Goal: Information Seeking & Learning: Check status

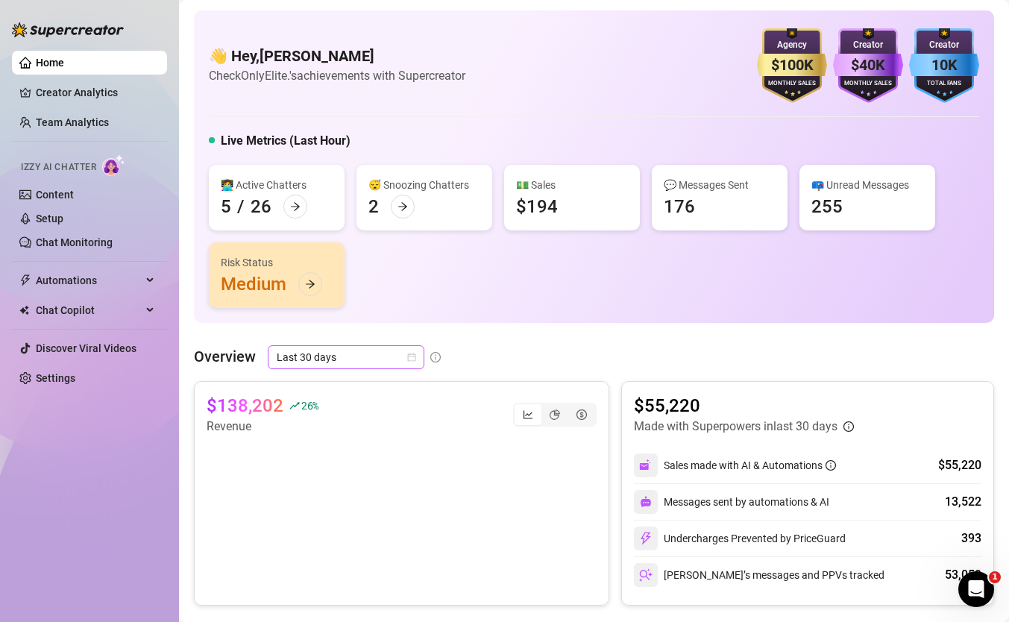
click at [415, 352] on div "Last 30 days" at bounding box center [346, 357] width 157 height 24
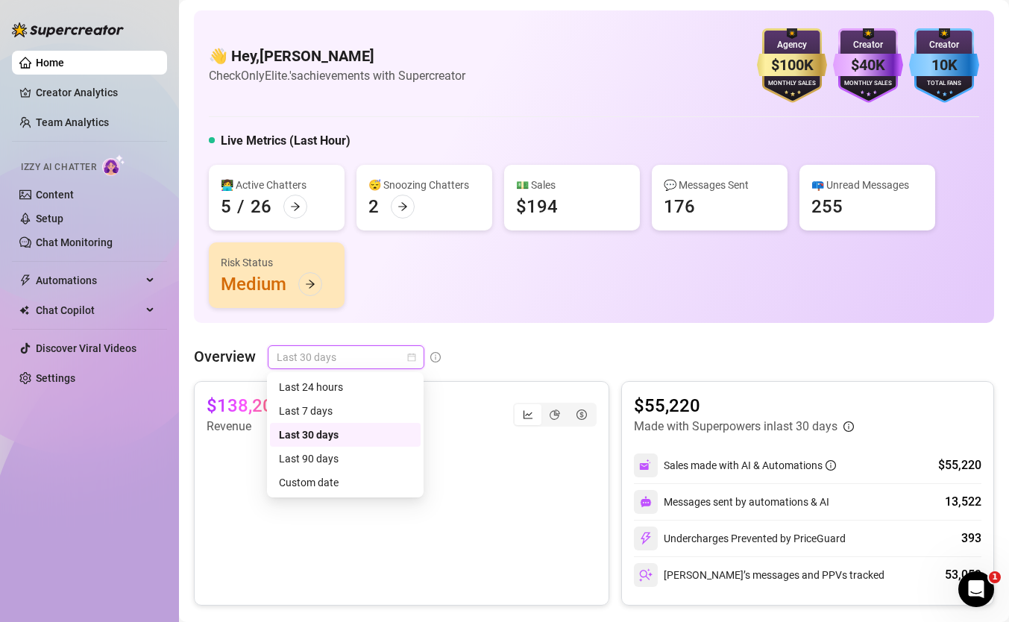
click at [477, 348] on div "Overview Last 30 days" at bounding box center [594, 357] width 800 height 24
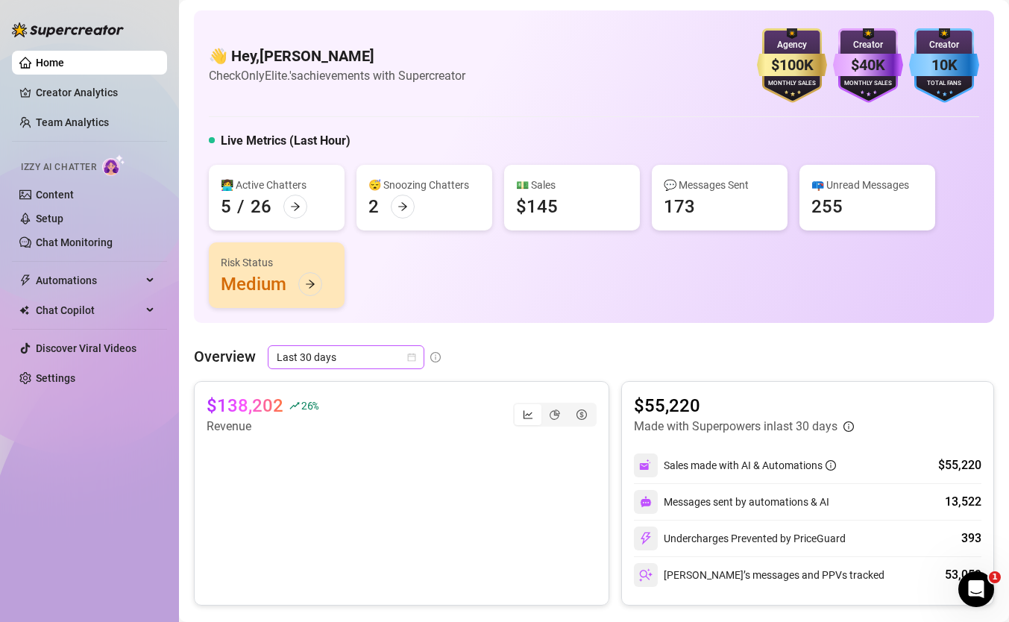
click at [361, 353] on span "Last 30 days" at bounding box center [346, 357] width 139 height 22
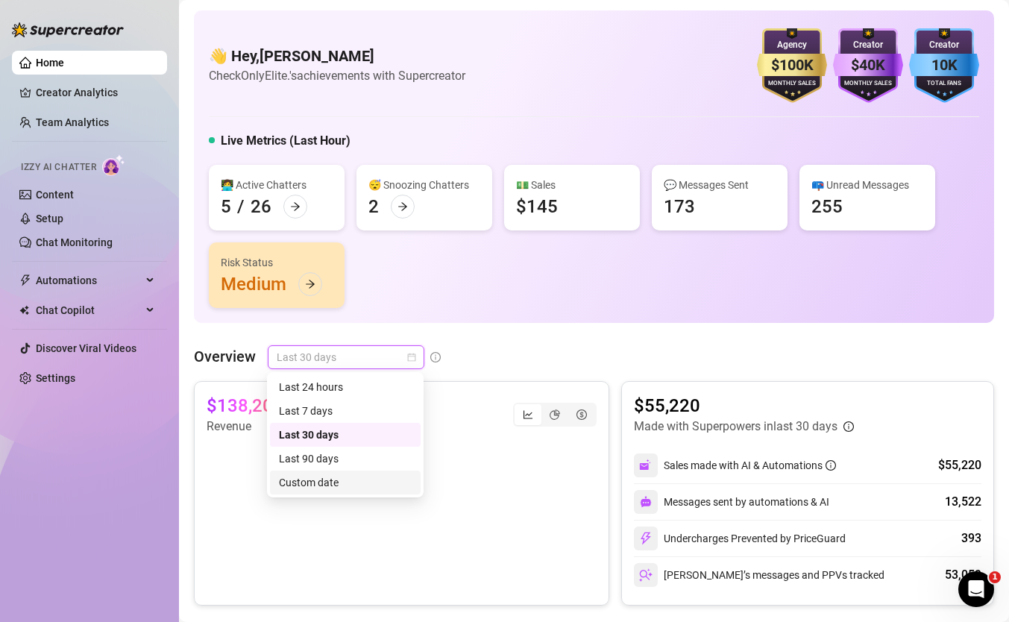
click at [373, 476] on div "Custom date" at bounding box center [345, 482] width 133 height 16
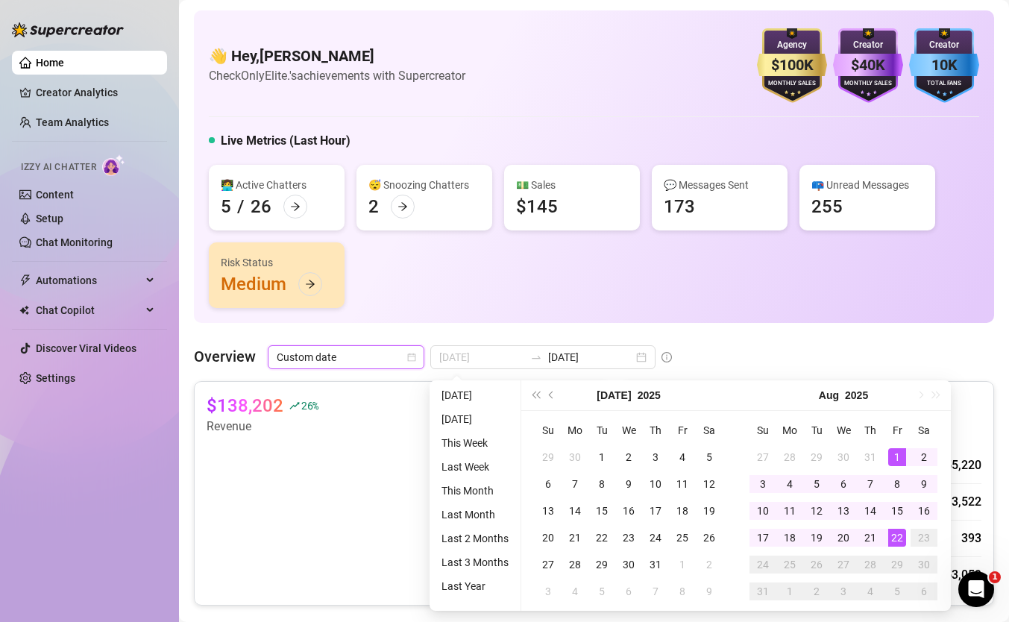
type input "[DATE]"
click at [894, 465] on td "1" at bounding box center [897, 457] width 27 height 27
type input "[DATE]"
click at [894, 538] on div "22" at bounding box center [897, 538] width 18 height 18
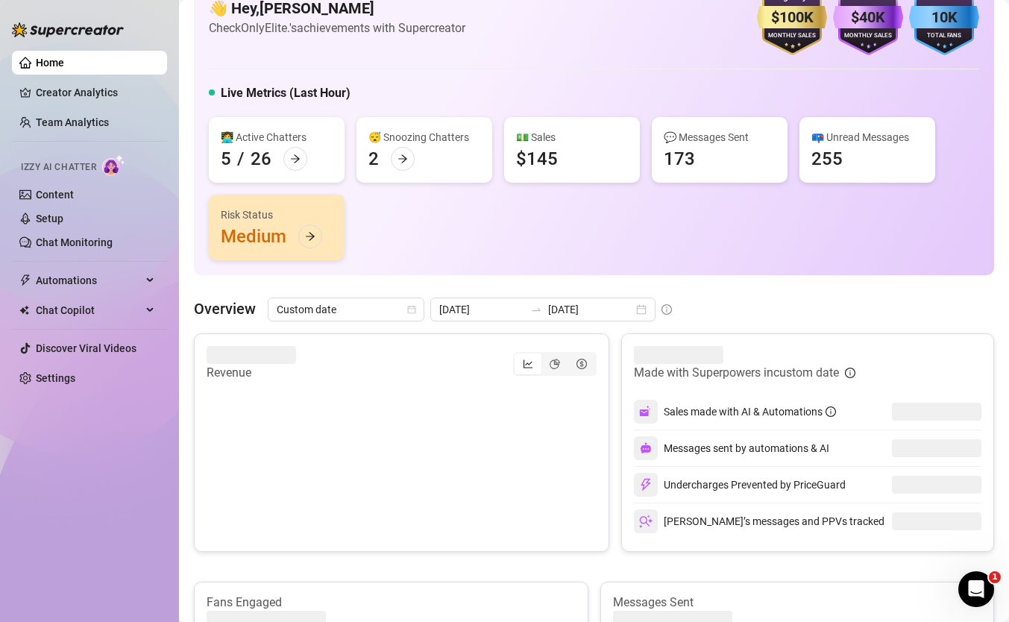
scroll to position [68, 0]
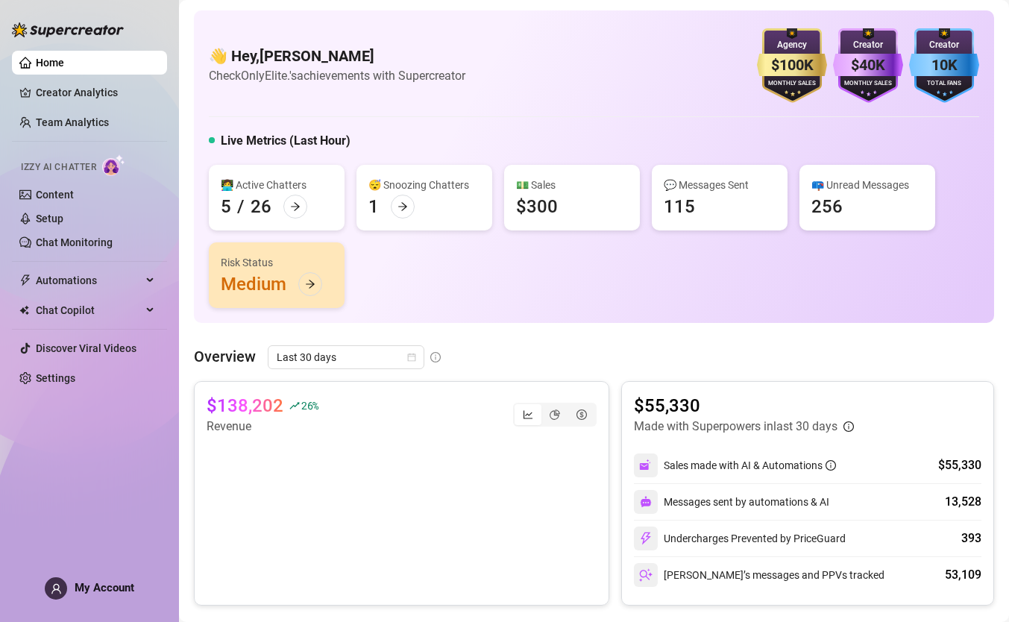
click at [412, 265] on div "👩‍💻 Active Chatters 5 / 26 😴 Snoozing Chatters 1 💵 Sales $300 💬 Messages Sent 1…" at bounding box center [594, 236] width 770 height 143
click at [368, 356] on span "Last 30 days" at bounding box center [346, 357] width 139 height 22
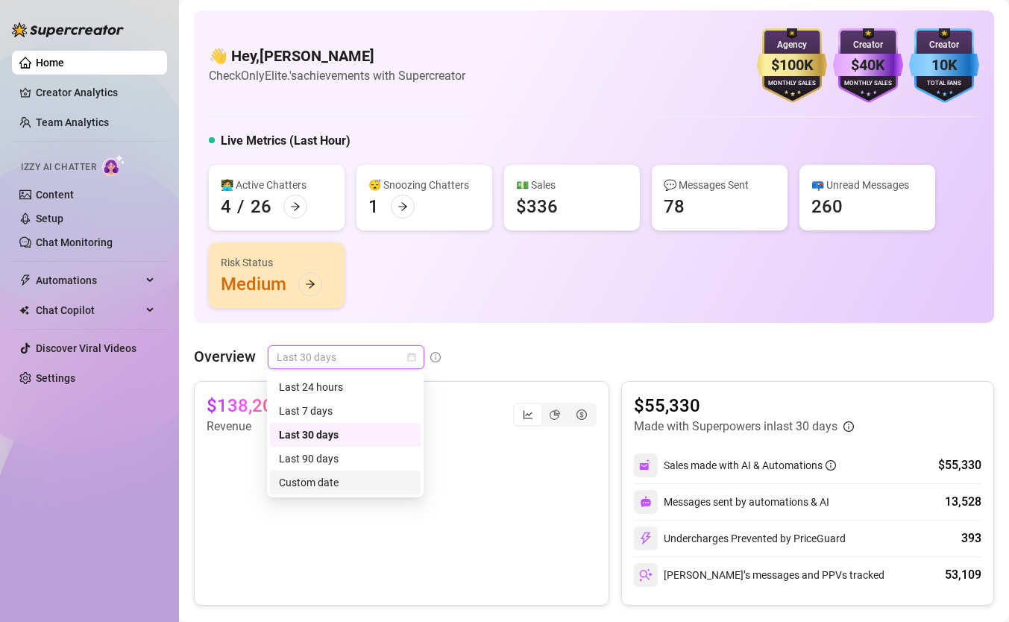
drag, startPoint x: 358, startPoint y: 469, endPoint x: 360, endPoint y: 479, distance: 10.0
click at [360, 479] on div "Last 24 hours Last 7 days Last 30 days Last 90 days Custom date" at bounding box center [345, 434] width 151 height 119
click at [360, 479] on div "Custom date" at bounding box center [345, 482] width 133 height 16
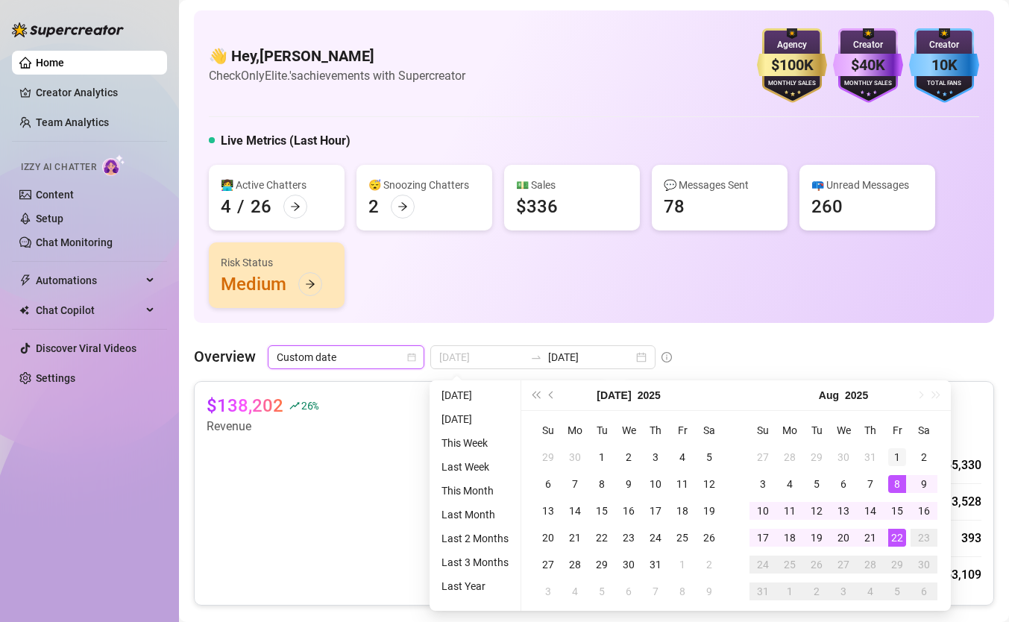
type input "[DATE]"
click at [905, 460] on td "1" at bounding box center [897, 457] width 27 height 27
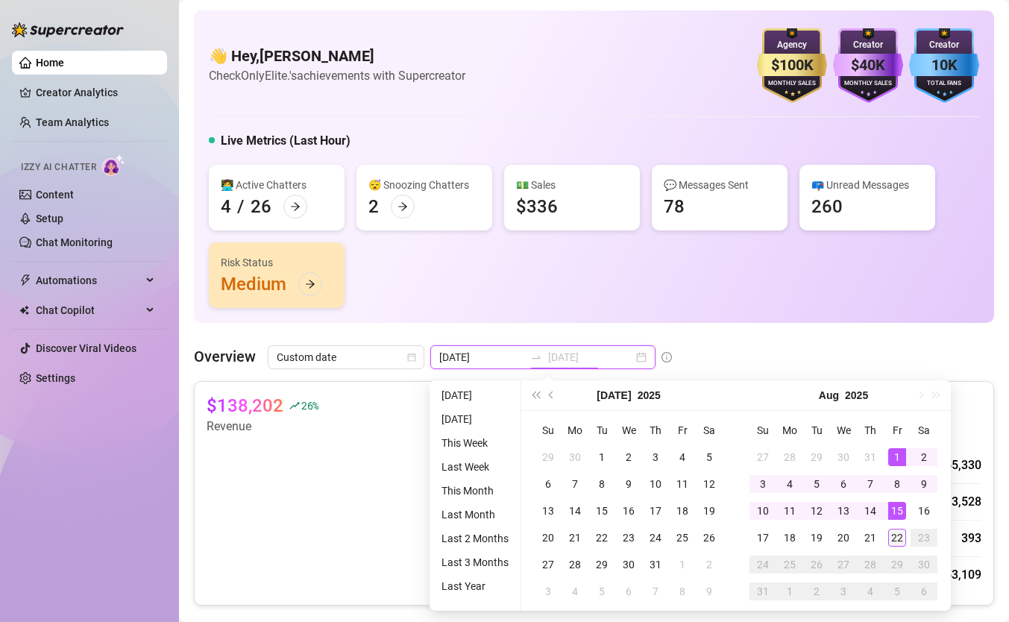
type input "[DATE]"
click at [895, 538] on div "22" at bounding box center [897, 538] width 18 height 18
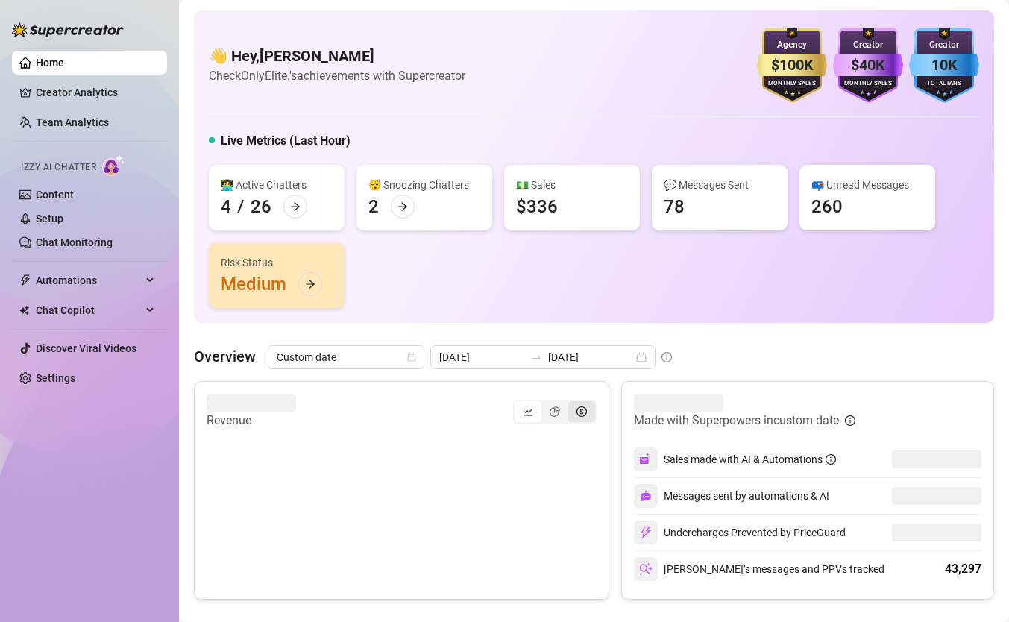
click at [587, 402] on div "segmented control" at bounding box center [581, 411] width 27 height 21
click at [572, 403] on input "segmented control" at bounding box center [572, 403] width 0 height 0
click at [517, 409] on div "segmented control" at bounding box center [528, 411] width 27 height 21
click at [518, 403] on input "segmented control" at bounding box center [518, 403] width 0 height 0
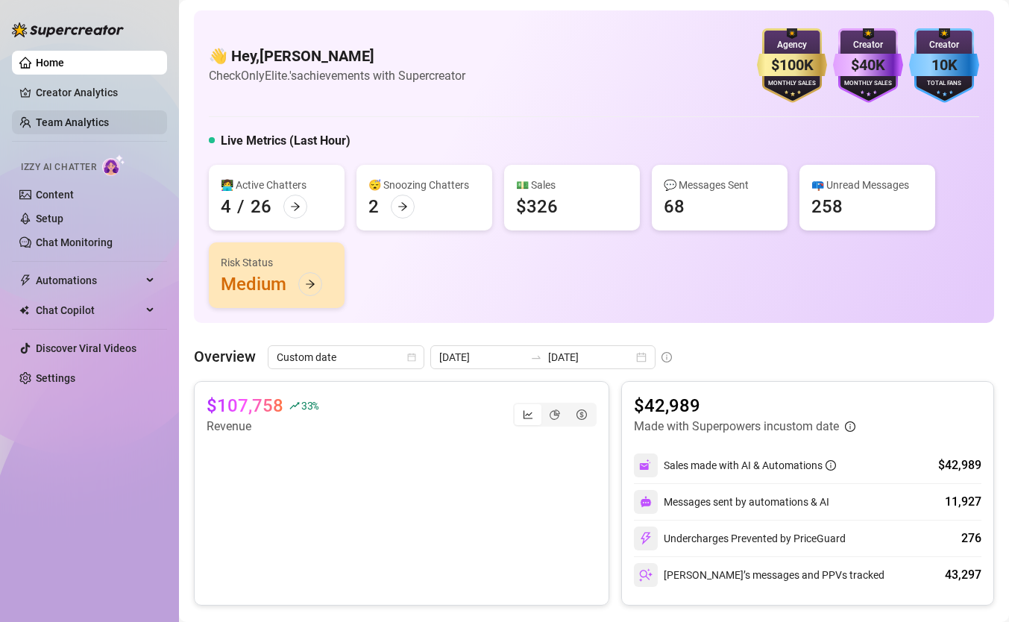
click at [72, 127] on link "Team Analytics" at bounding box center [72, 122] width 73 height 12
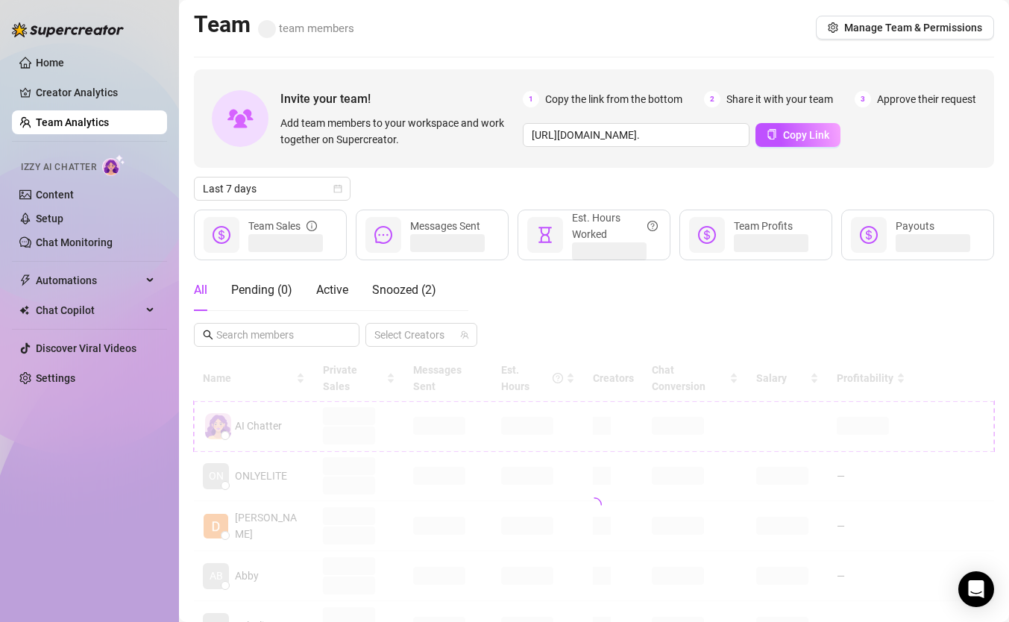
click at [320, 201] on div "Invite your team! Add team members to your workspace and work together on Super…" at bounding box center [594, 505] width 800 height 873
click at [320, 184] on span "Last 7 days" at bounding box center [272, 189] width 139 height 22
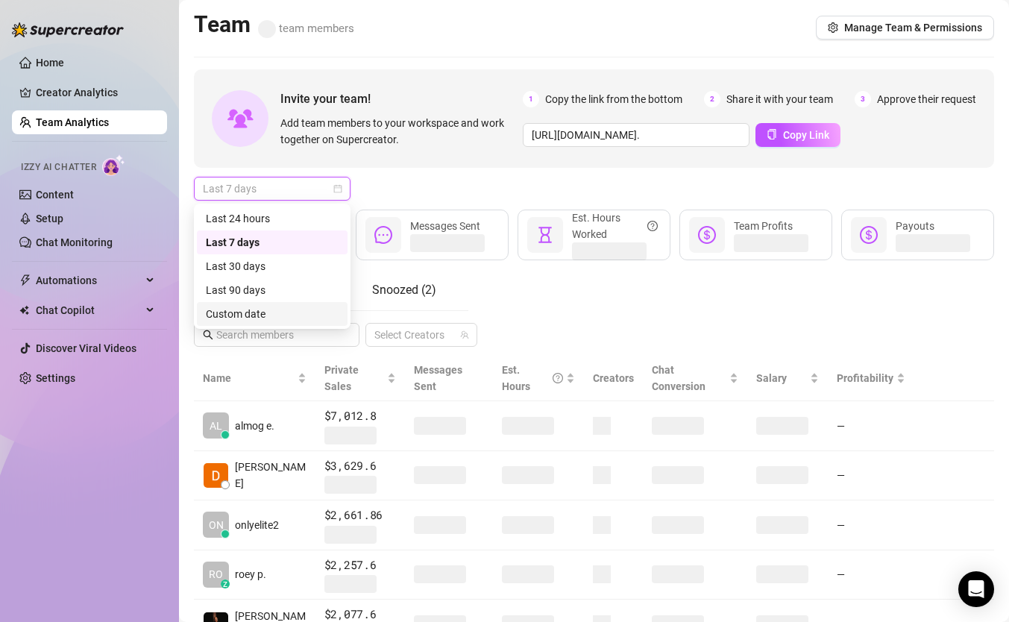
click at [322, 321] on div "Custom date" at bounding box center [272, 314] width 133 height 16
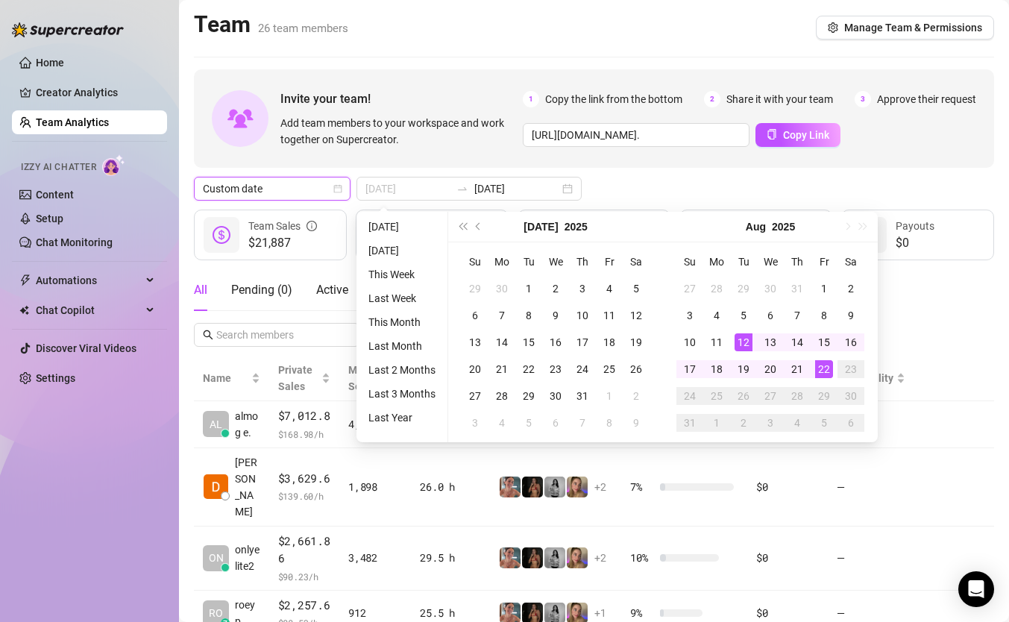
type input "[DATE]"
click at [823, 372] on div "22" at bounding box center [824, 369] width 18 height 18
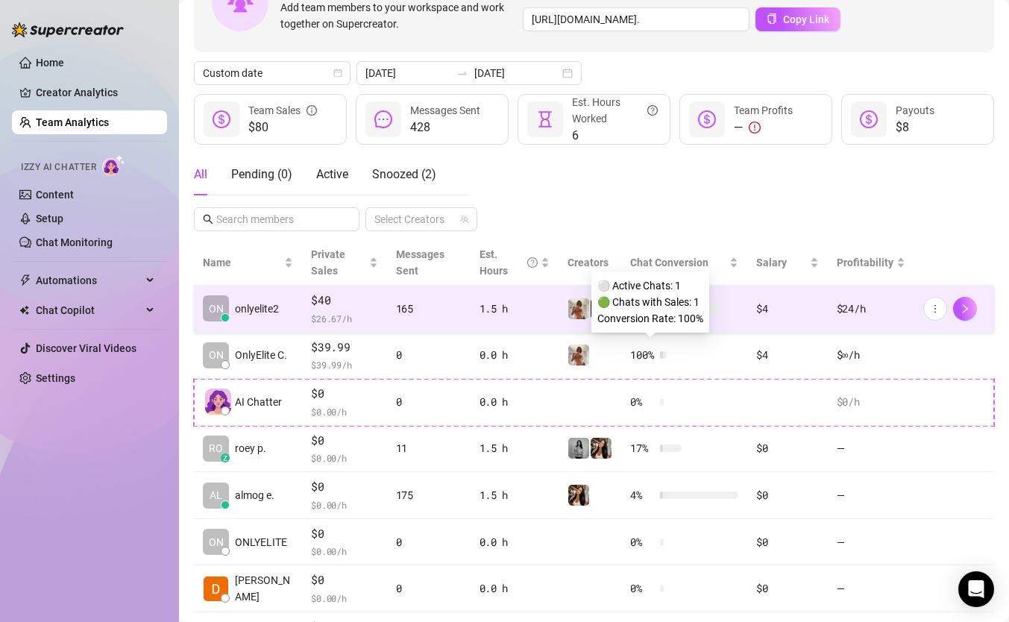
scroll to position [123, 0]
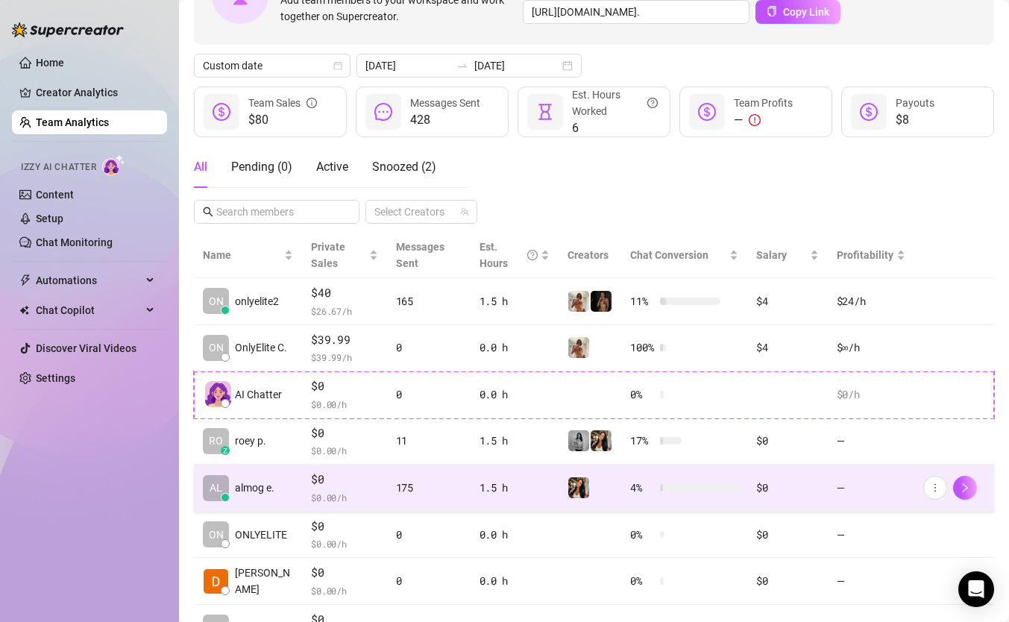
click at [436, 476] on td "175" at bounding box center [429, 488] width 84 height 47
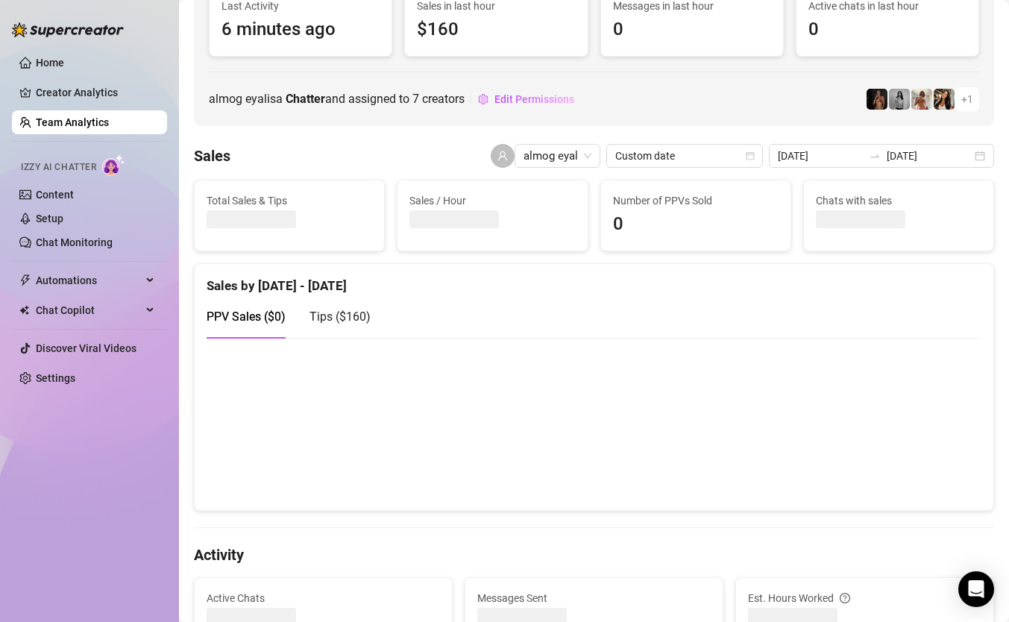
scroll to position [145, 0]
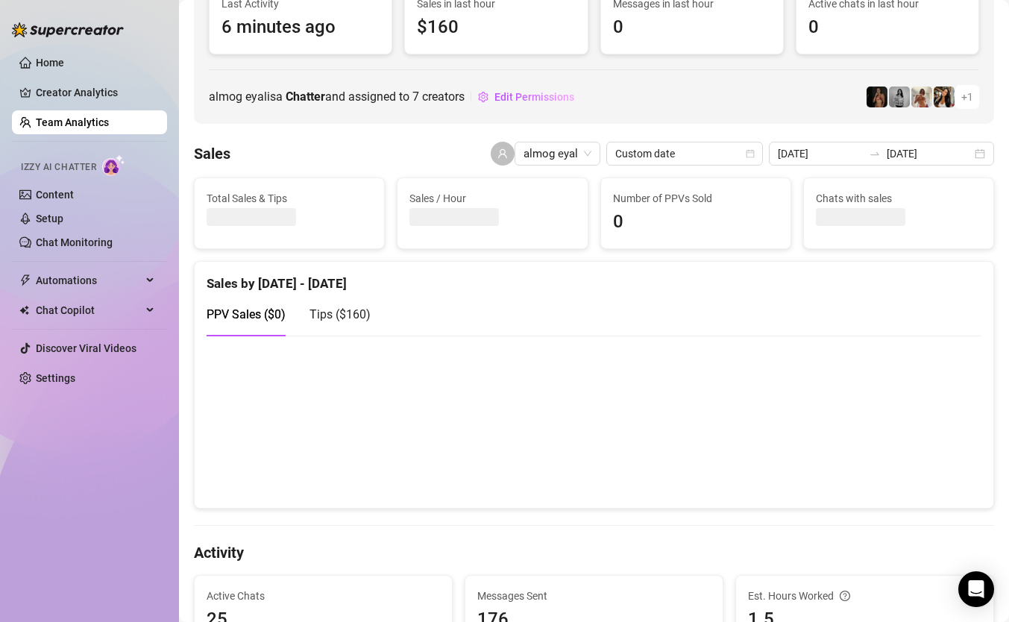
click at [368, 320] on span "Tips ( $160 )" at bounding box center [340, 314] width 61 height 14
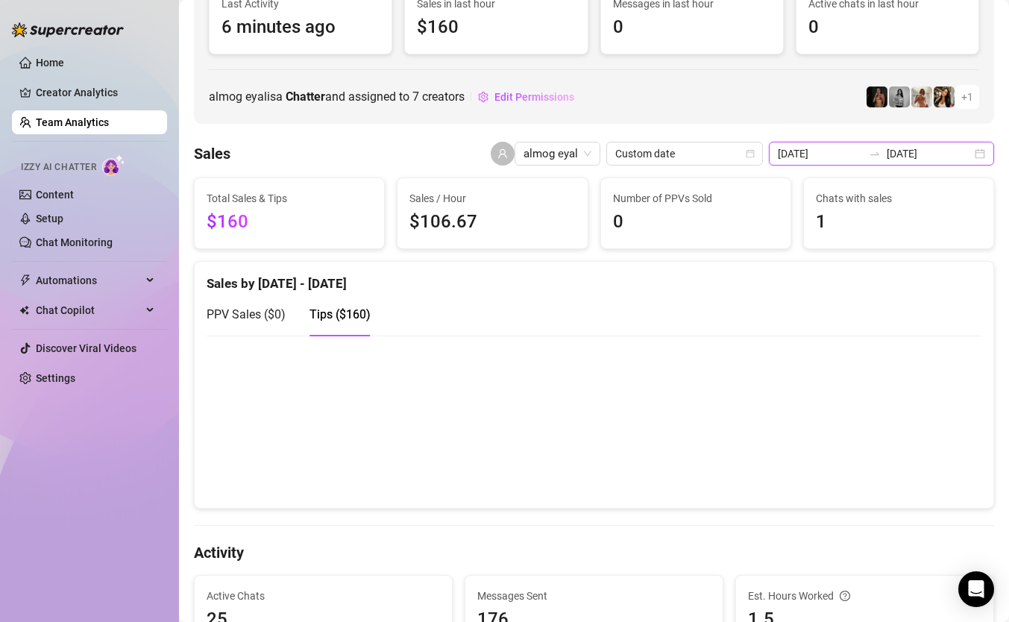
click at [844, 151] on input "[DATE]" at bounding box center [820, 153] width 85 height 16
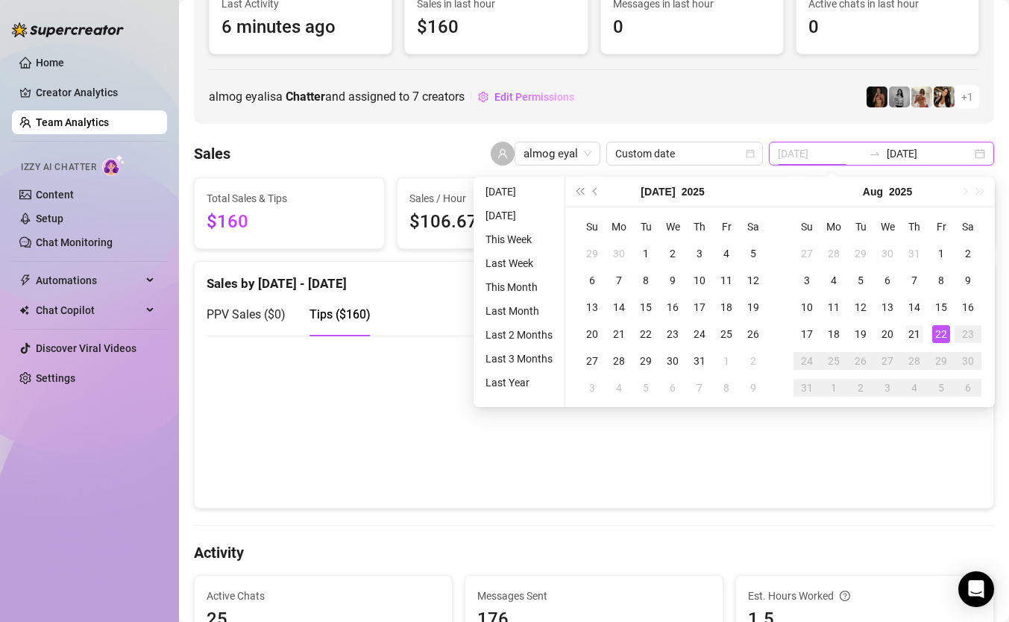
type input "[DATE]"
click at [906, 329] on div "21" at bounding box center [914, 334] width 18 height 18
click at [935, 331] on div "22" at bounding box center [941, 334] width 18 height 18
type input "[DATE]"
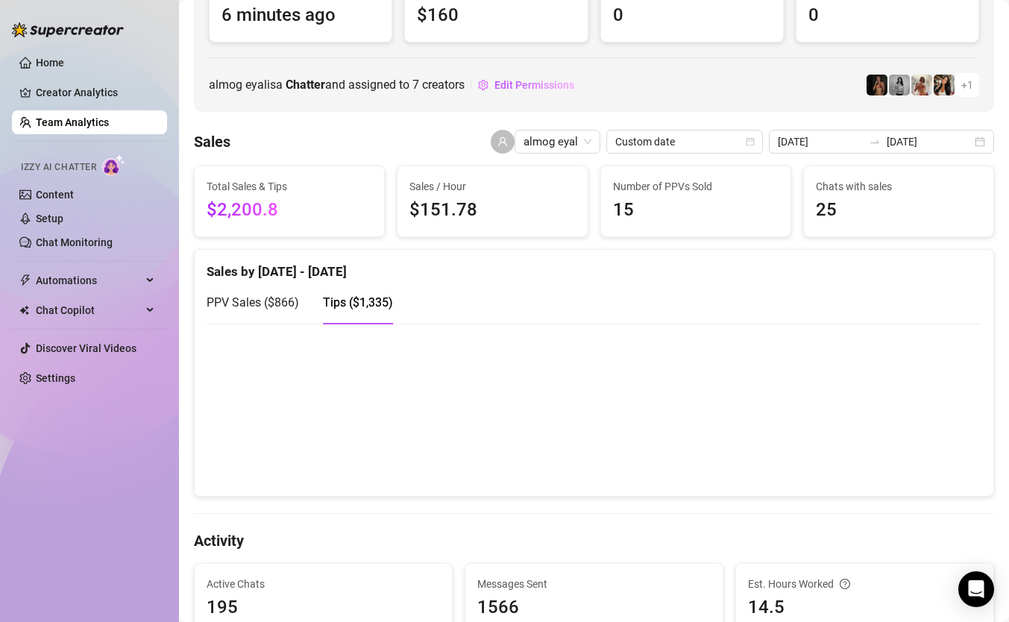
scroll to position [145, 0]
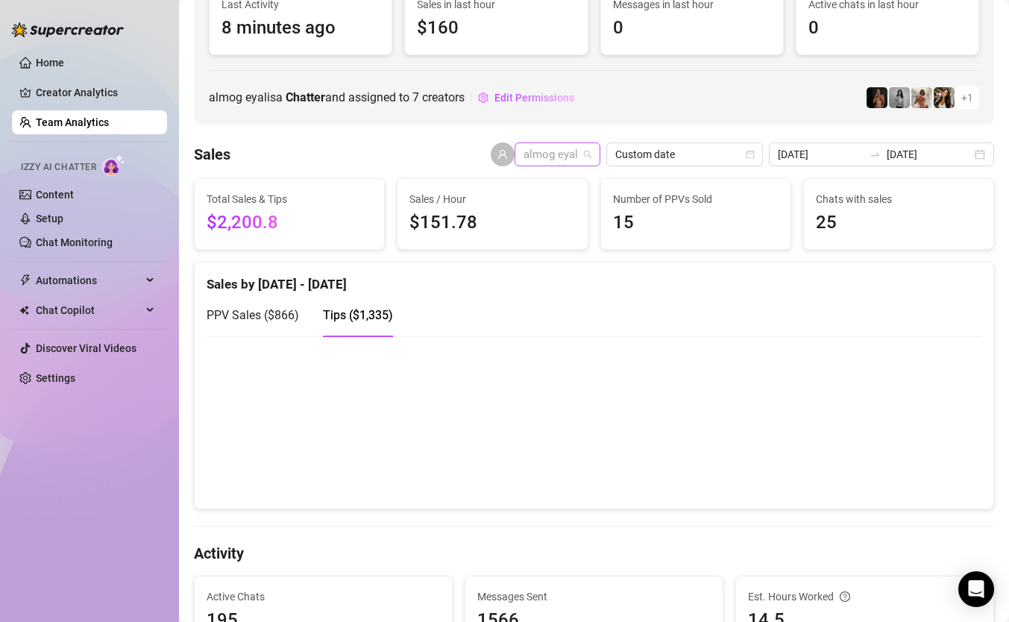
click at [591, 152] on span "almog eyal" at bounding box center [558, 154] width 68 height 22
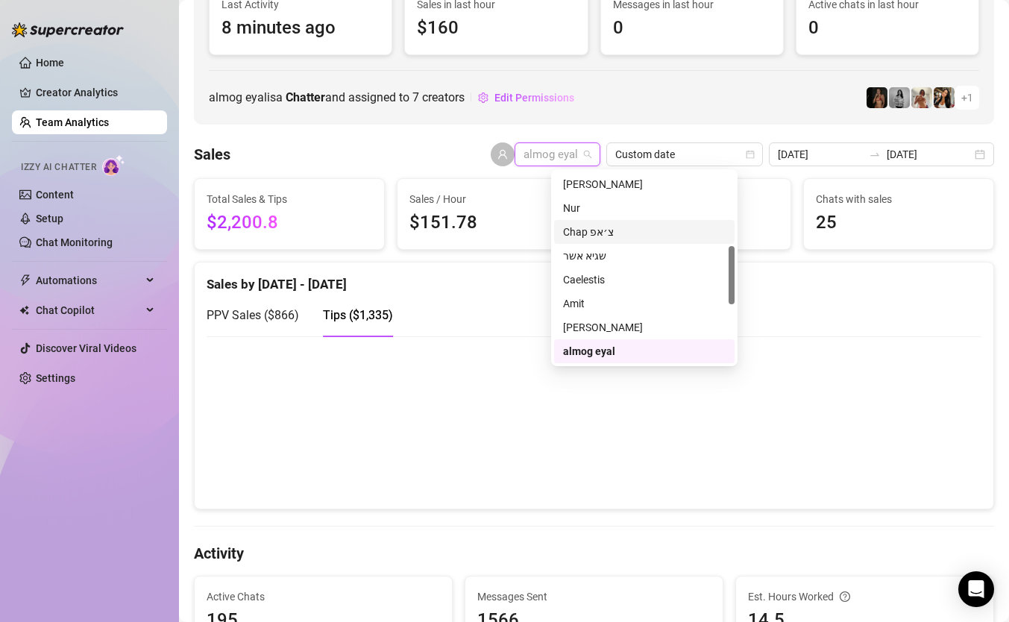
scroll to position [0, 0]
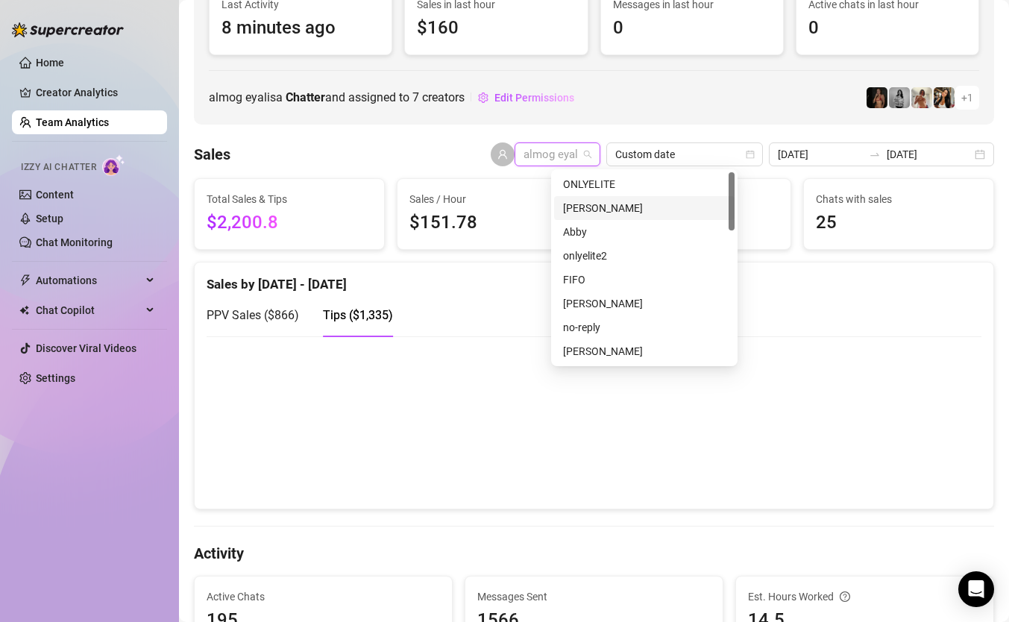
click at [611, 206] on div "Dana Roz" at bounding box center [644, 208] width 163 height 16
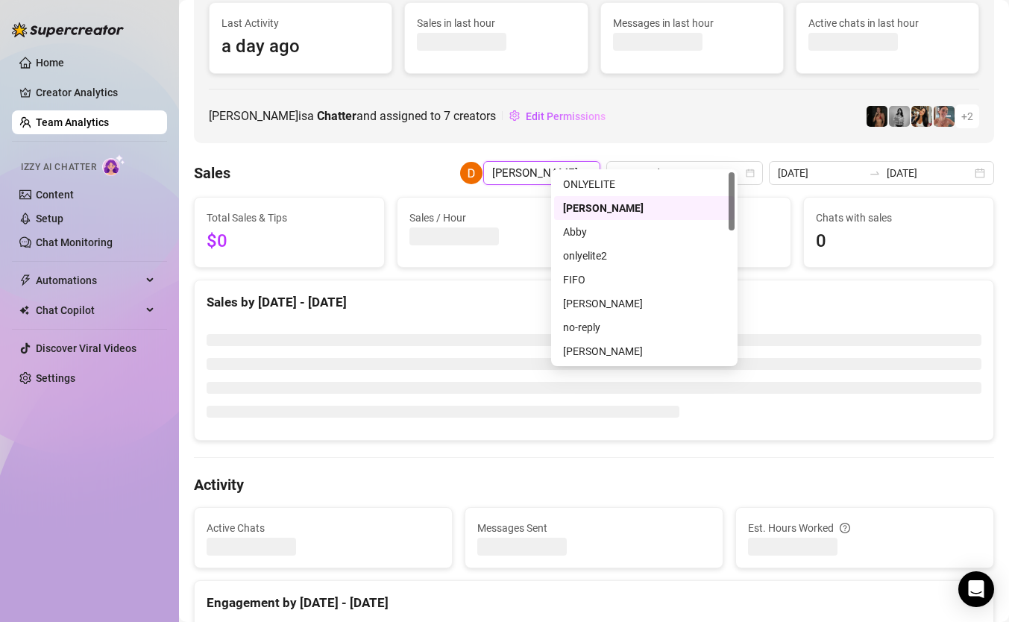
scroll to position [163, 0]
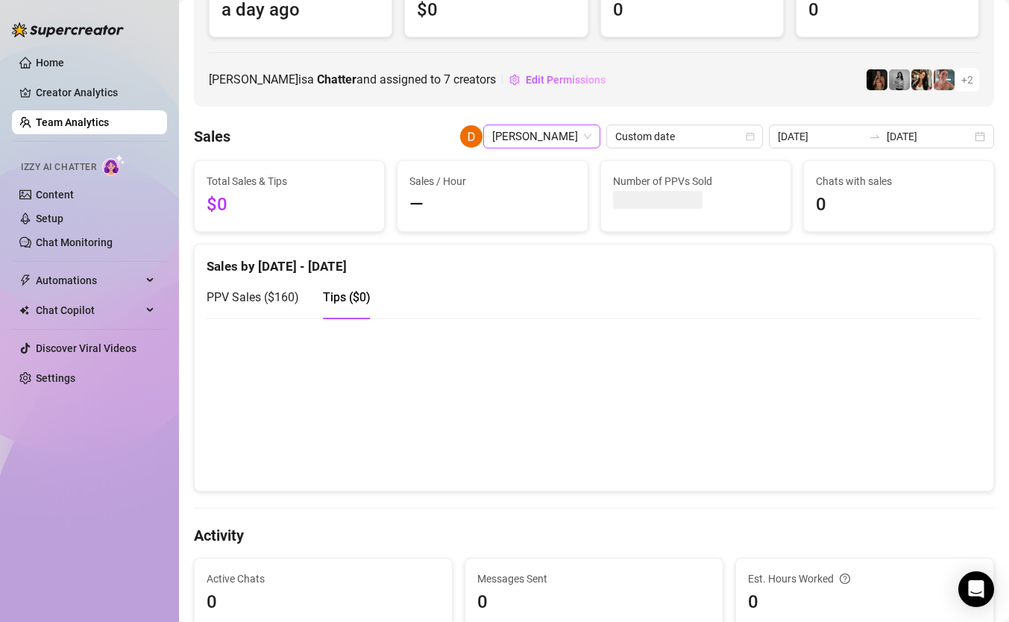
scroll to position [145, 0]
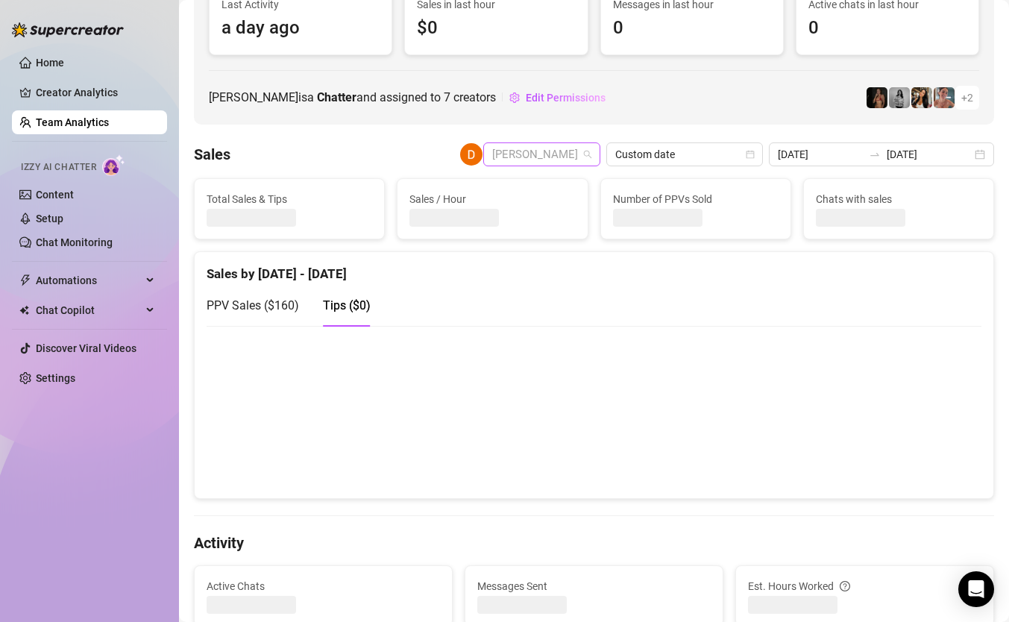
click at [584, 151] on span "Dana Roz" at bounding box center [541, 154] width 99 height 22
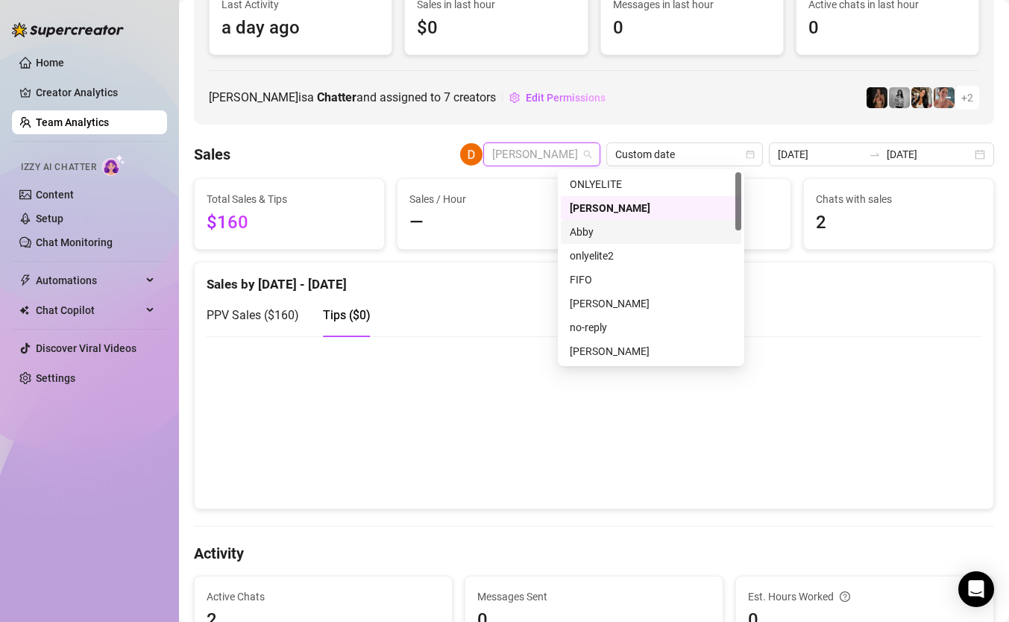
click at [605, 241] on div "Abby" at bounding box center [651, 232] width 180 height 24
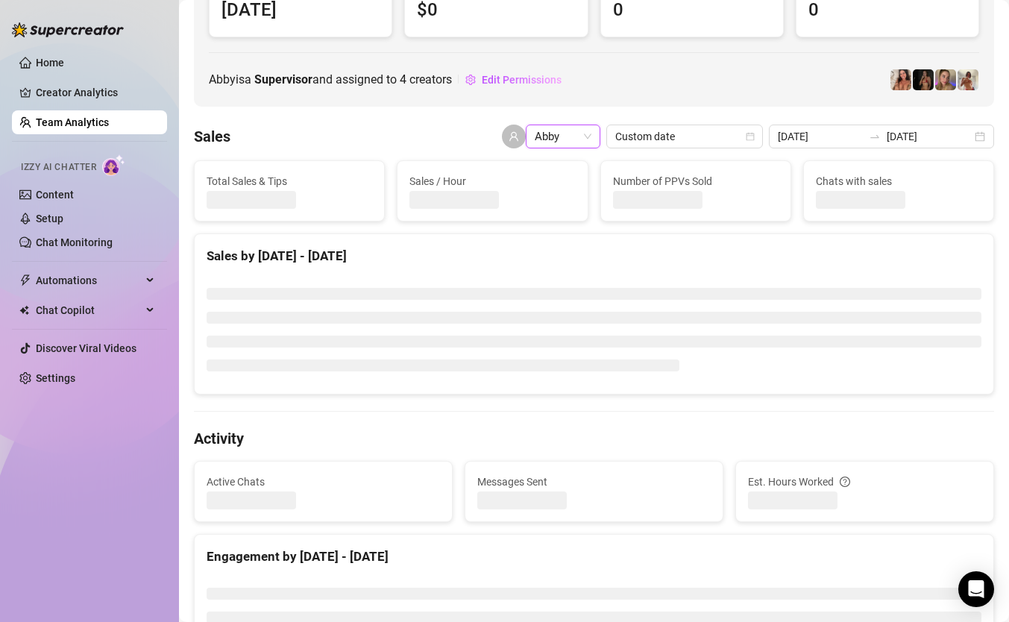
scroll to position [145, 0]
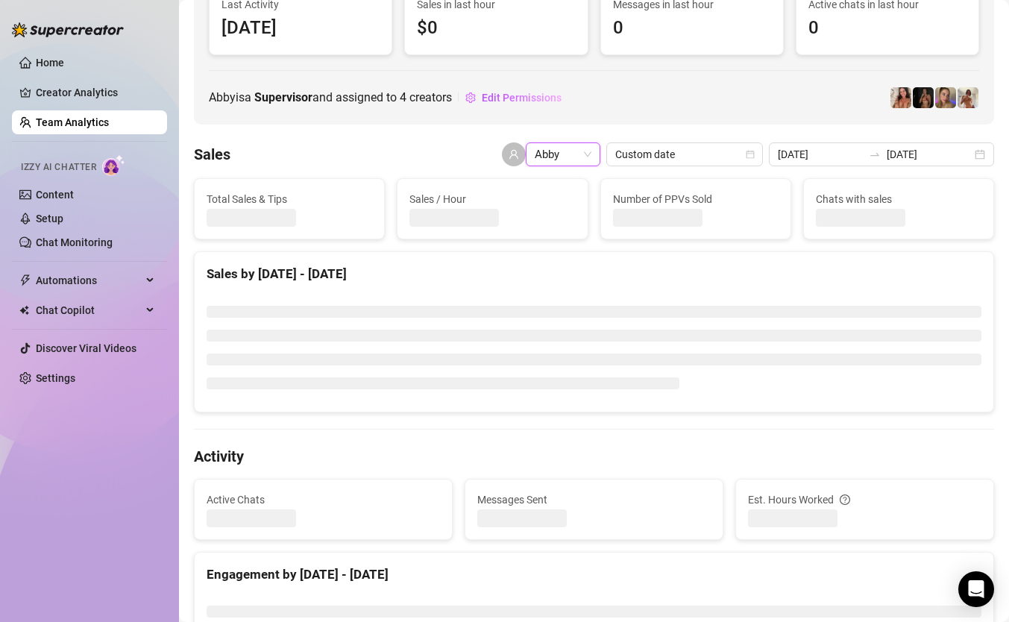
click at [591, 154] on span "Abby" at bounding box center [563, 154] width 57 height 22
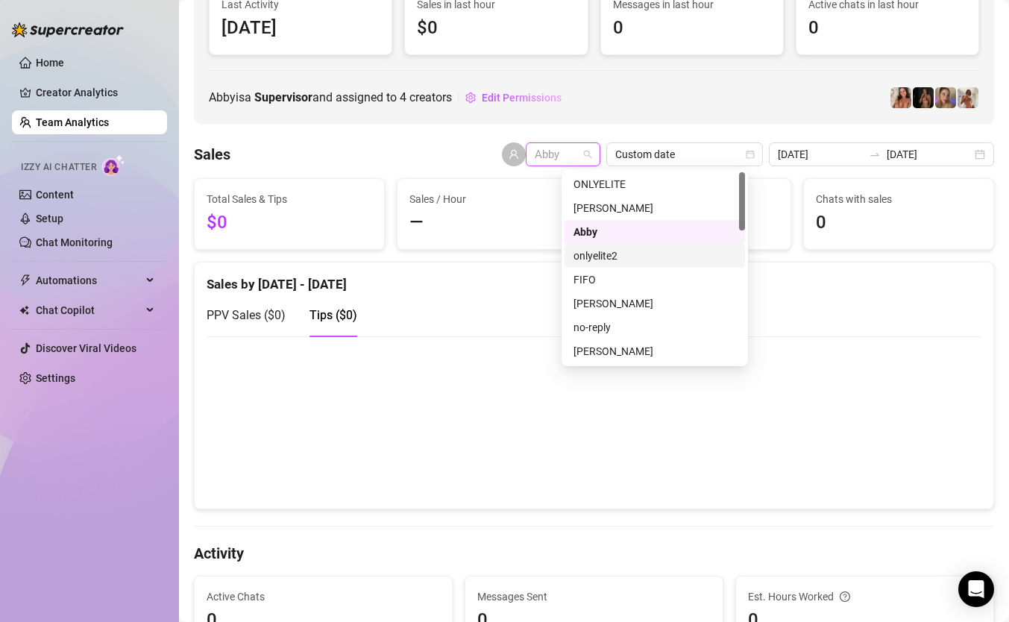
click at [607, 266] on div "onlyelite2" at bounding box center [655, 256] width 180 height 24
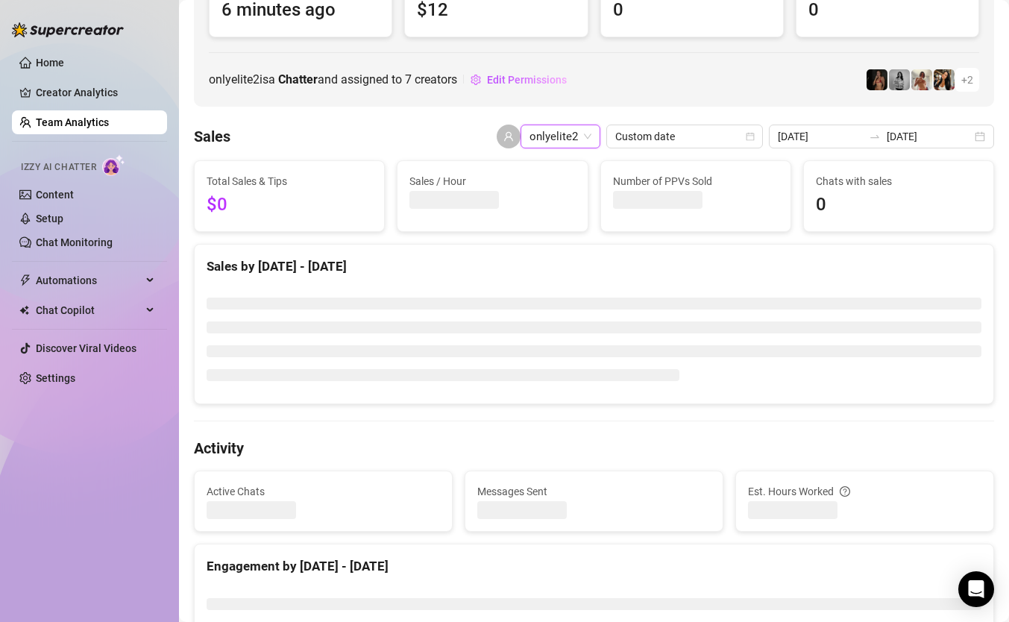
scroll to position [145, 0]
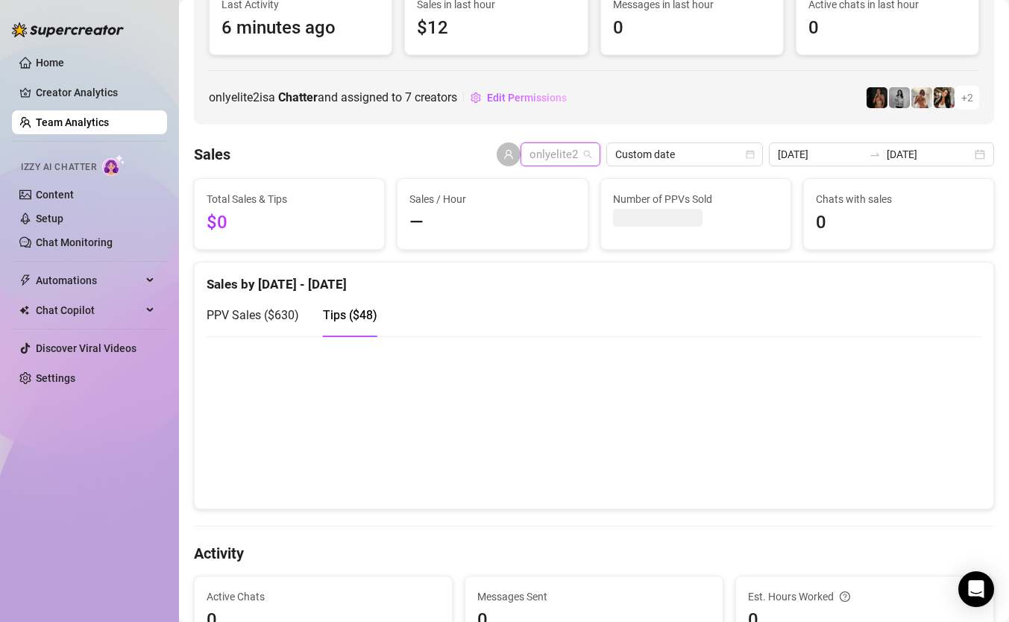
click at [591, 151] on span "onlyelite2" at bounding box center [561, 154] width 62 height 22
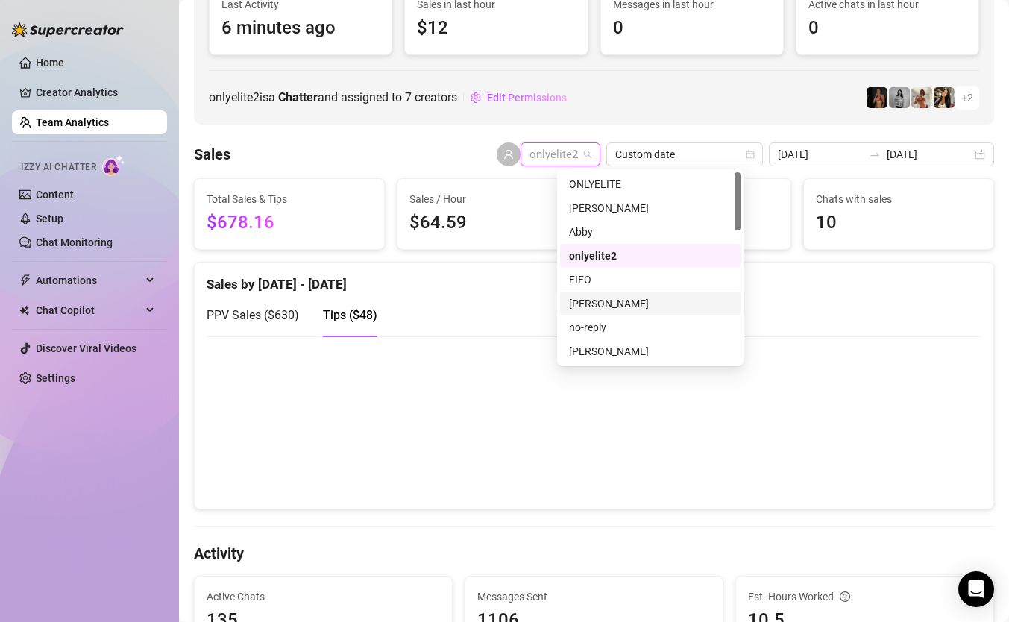
click at [593, 294] on div "Guy Ackerman" at bounding box center [650, 304] width 180 height 24
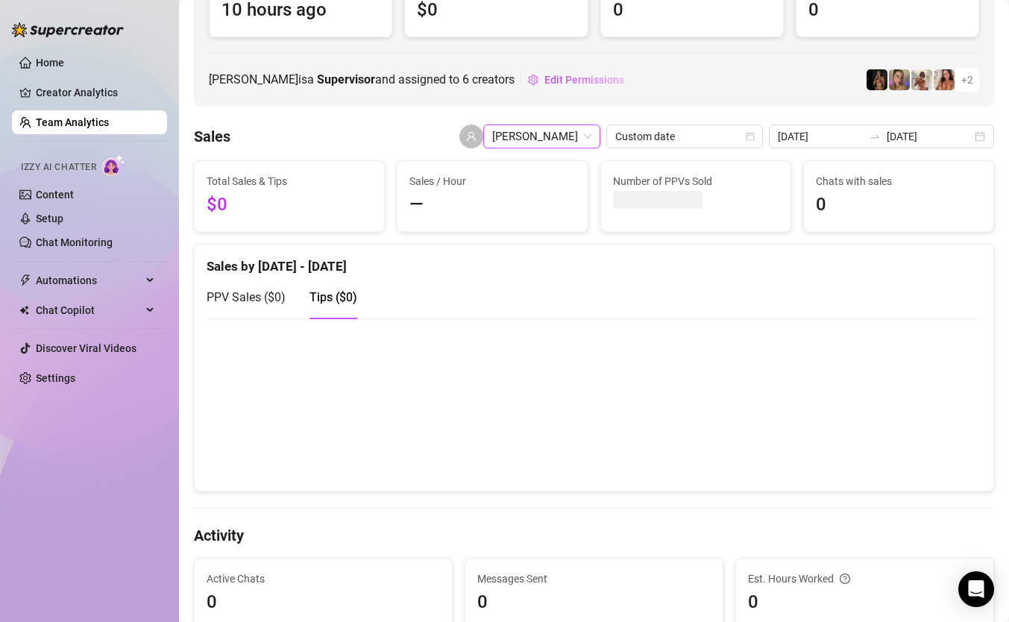
scroll to position [145, 0]
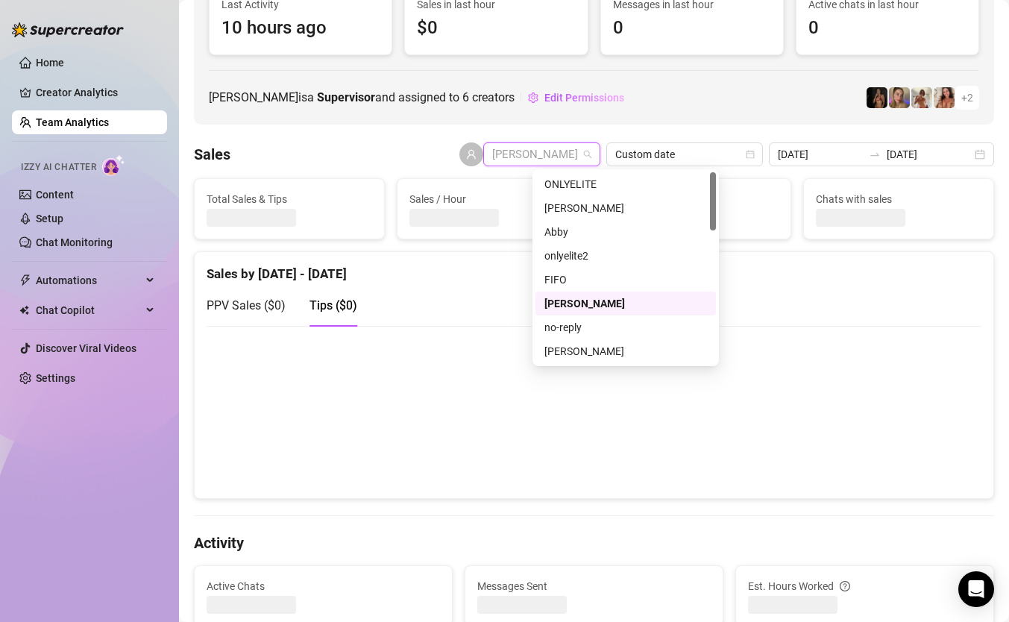
click at [589, 159] on span "Guy Ackerman" at bounding box center [541, 154] width 99 height 22
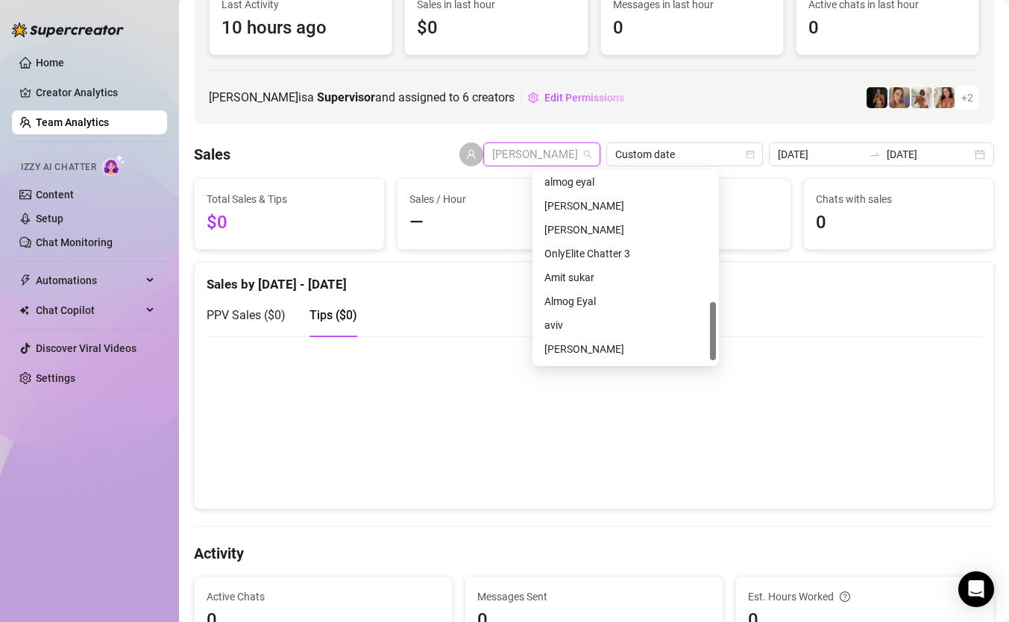
scroll to position [430, 0]
click at [590, 284] on div "Almog Eyal" at bounding box center [625, 279] width 163 height 16
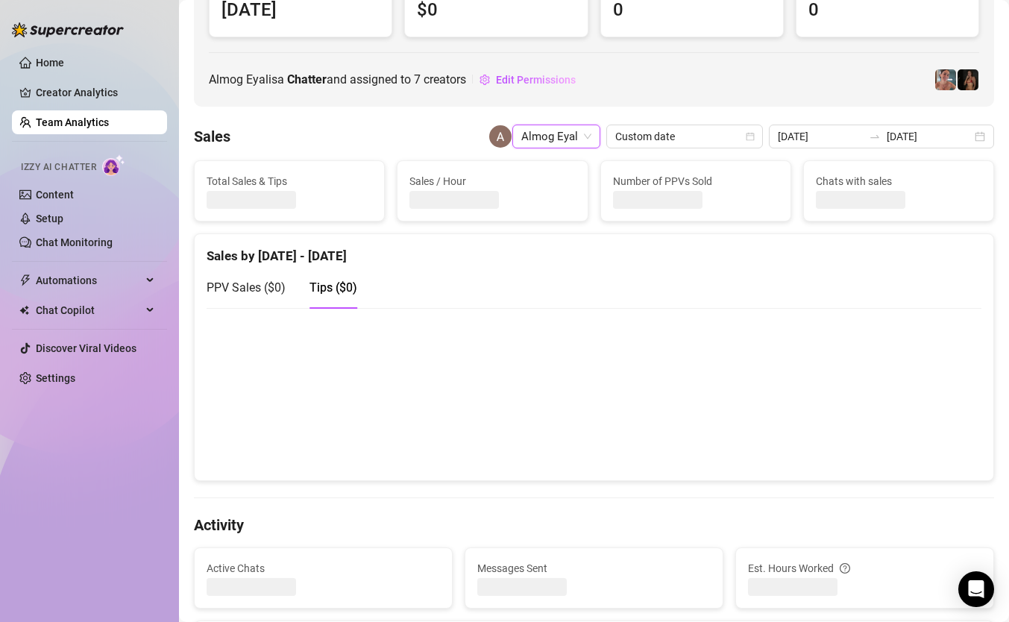
scroll to position [145, 0]
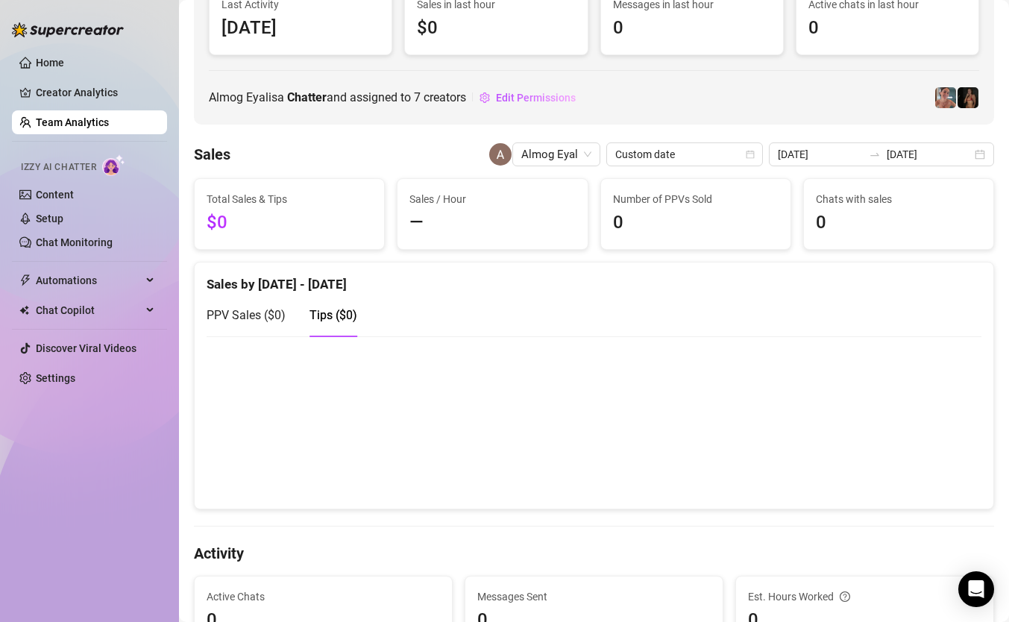
click at [103, 106] on ul "Home Creator Analytics Team Analytics Izzy AI Chatter Content Setup Chat Monito…" at bounding box center [89, 220] width 155 height 351
click at [103, 90] on link "Creator Analytics" at bounding box center [95, 93] width 119 height 24
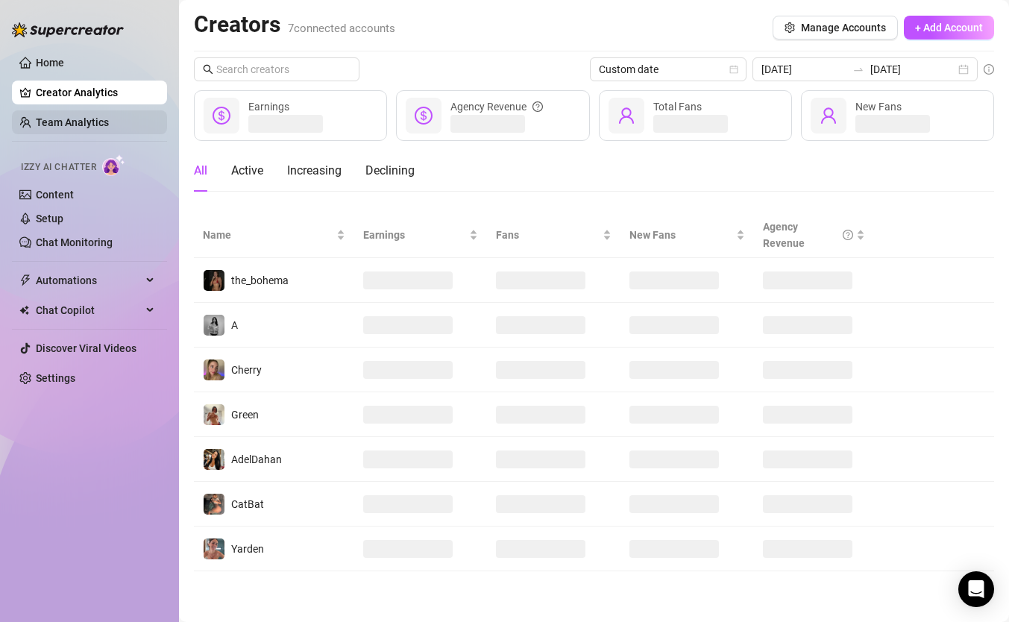
click at [74, 123] on link "Team Analytics" at bounding box center [72, 122] width 73 height 12
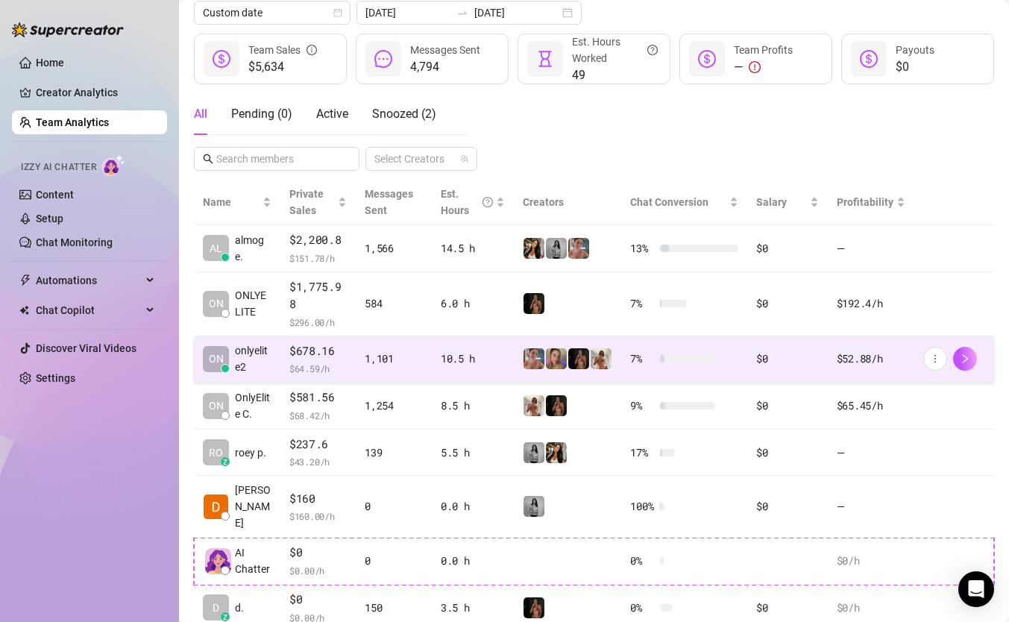
scroll to position [185, 0]
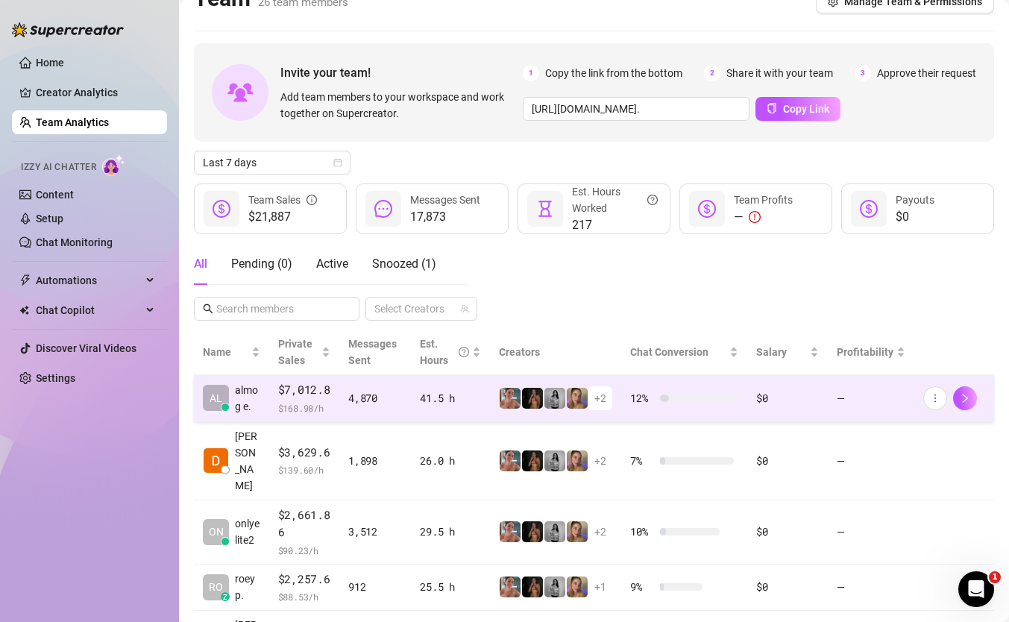
scroll to position [44, 0]
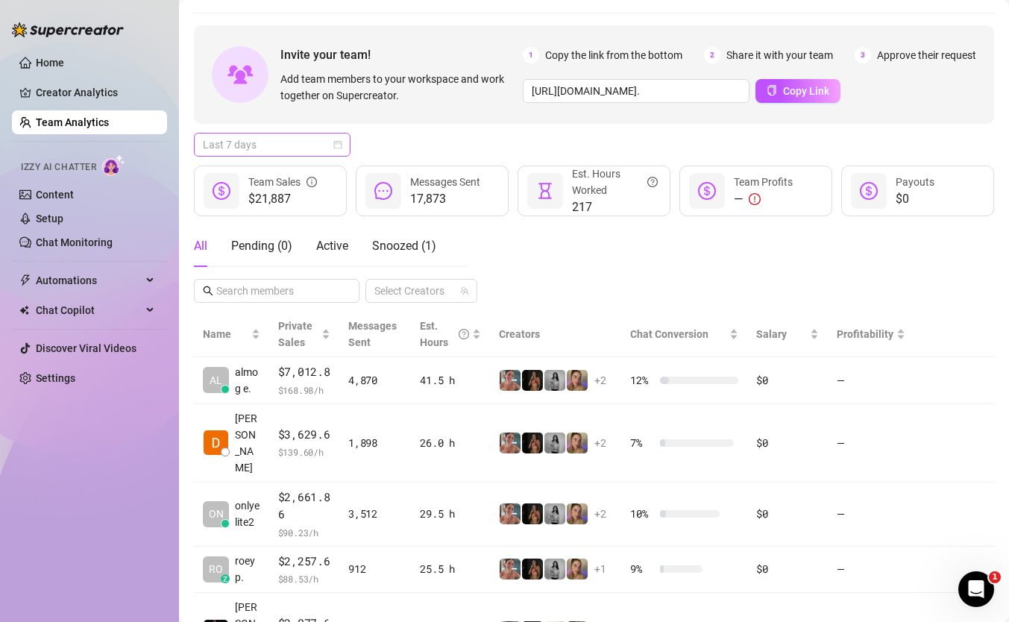
click at [289, 133] on div "Last 7 days" at bounding box center [272, 145] width 157 height 24
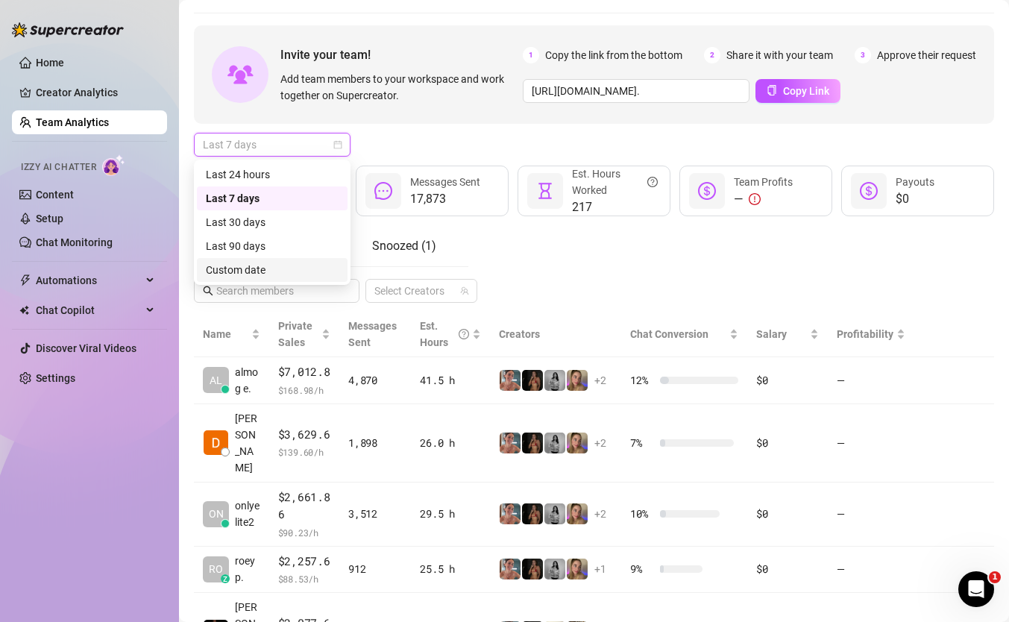
click at [295, 268] on div "Custom date" at bounding box center [272, 270] width 133 height 16
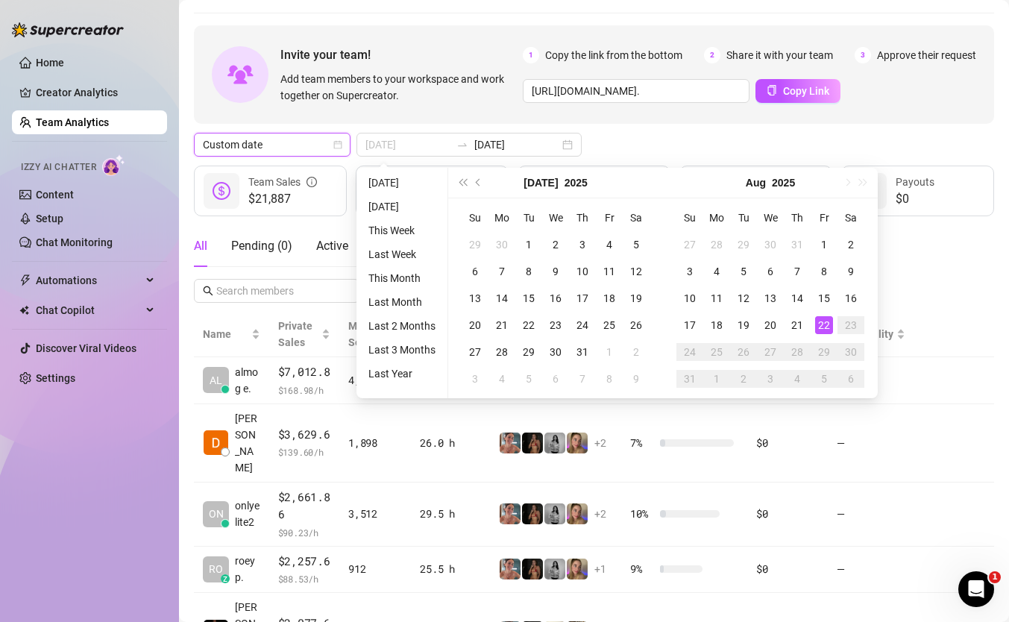
click at [819, 327] on div "22" at bounding box center [824, 325] width 18 height 18
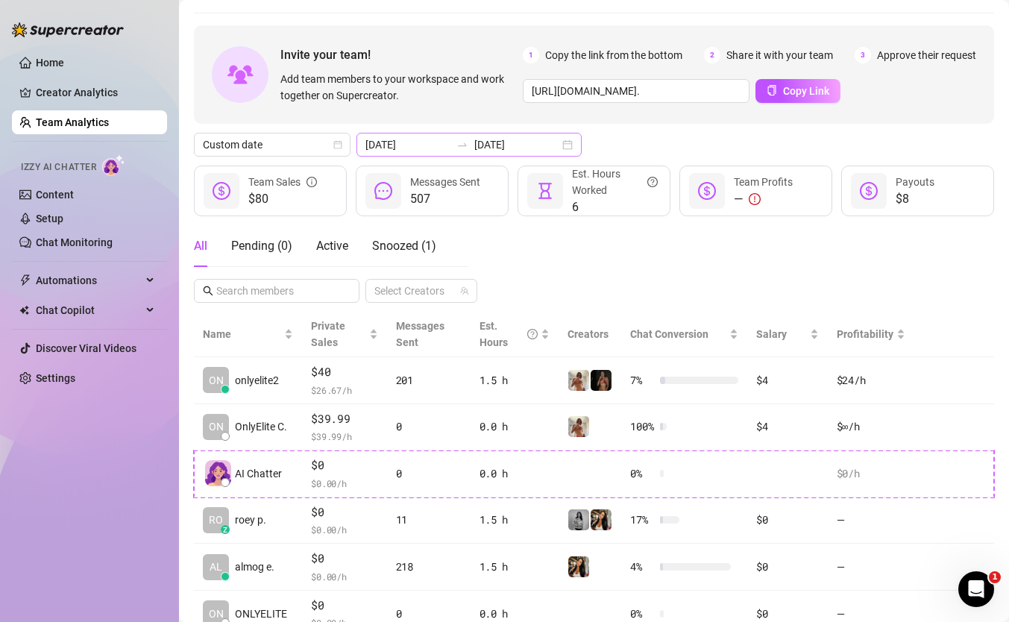
click at [456, 148] on icon "swap-right" at bounding box center [462, 145] width 12 height 12
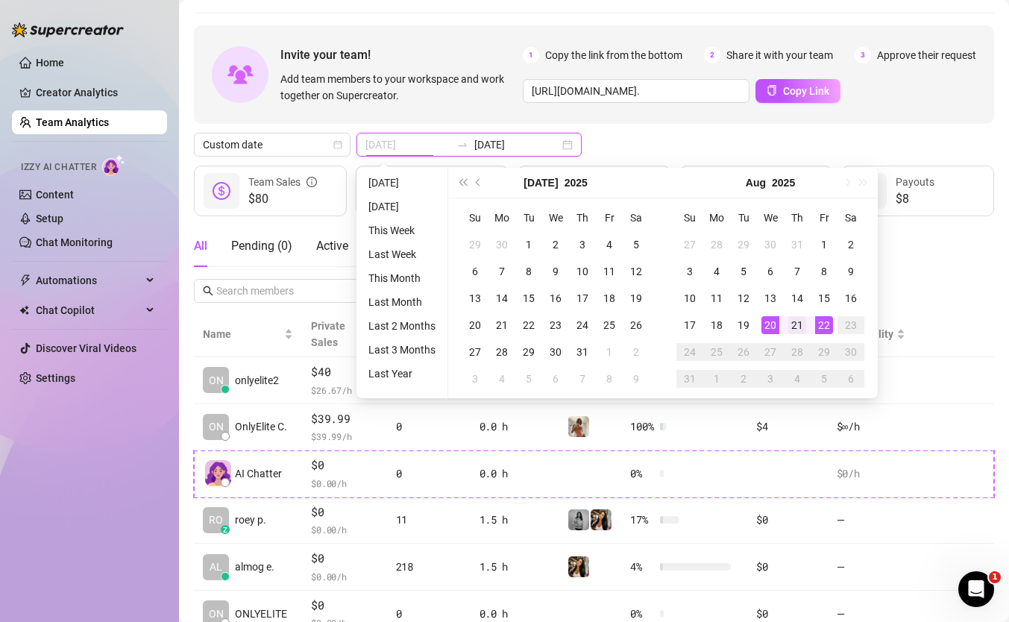
type input "[DATE]"
click at [801, 318] on div "21" at bounding box center [797, 325] width 18 height 18
click at [829, 321] on div "22" at bounding box center [824, 325] width 18 height 18
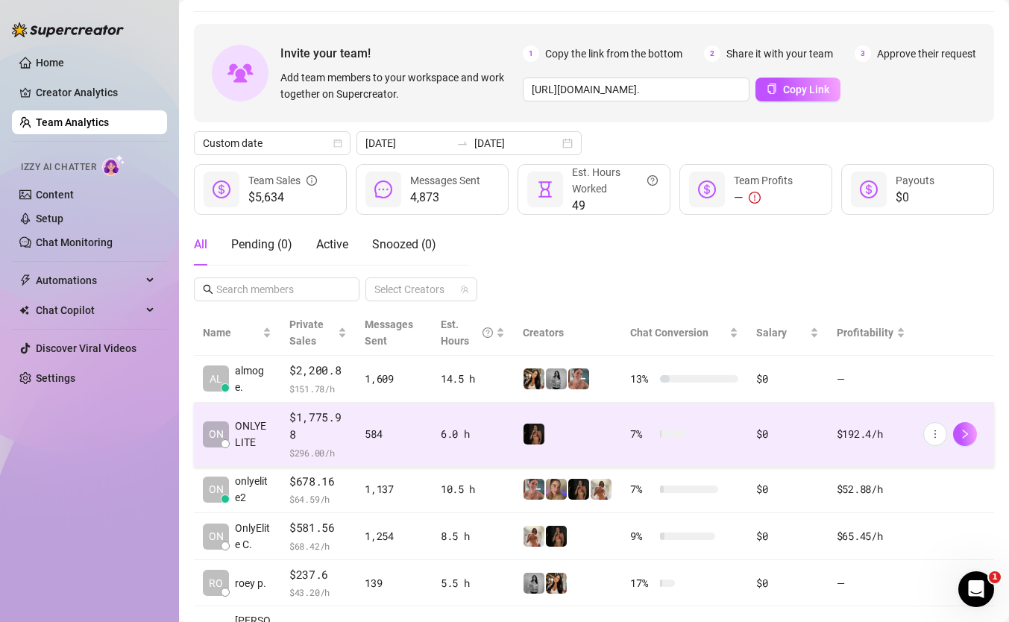
scroll to position [49, 0]
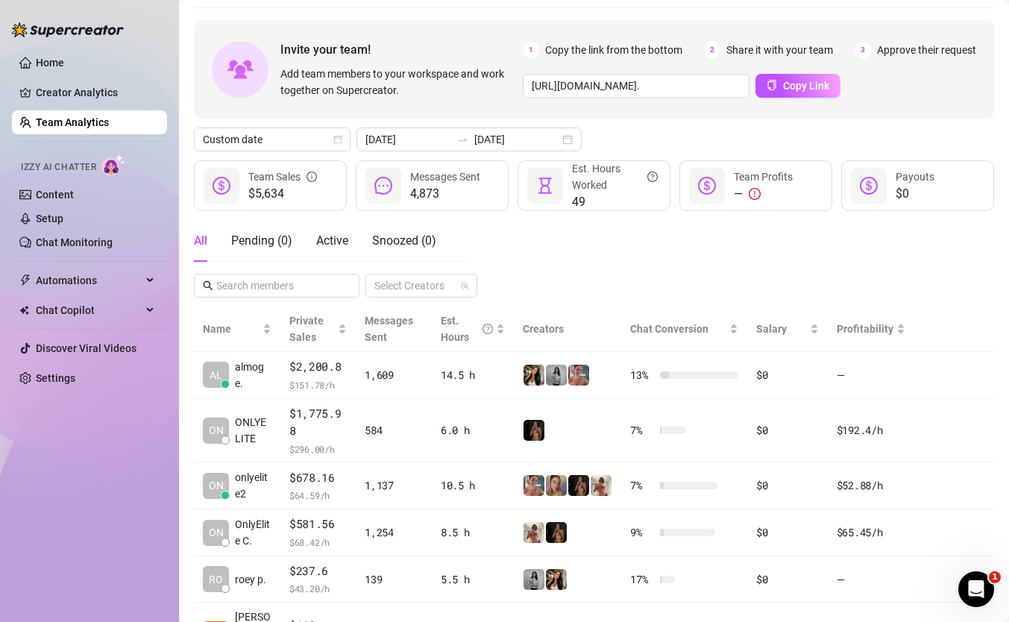
click at [64, 50] on ul "Home Creator Analytics Team Analytics Izzy AI Chatter Content Setup Chat Monito…" at bounding box center [89, 220] width 155 height 351
click at [64, 61] on link "Home" at bounding box center [50, 63] width 28 height 12
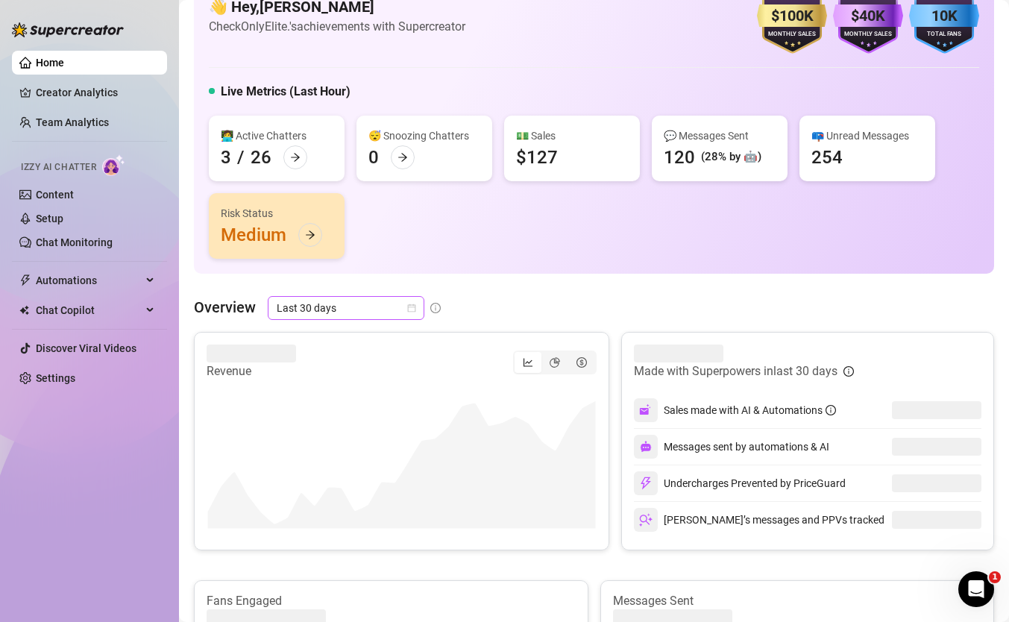
click at [330, 310] on span "Last 30 days" at bounding box center [346, 308] width 139 height 22
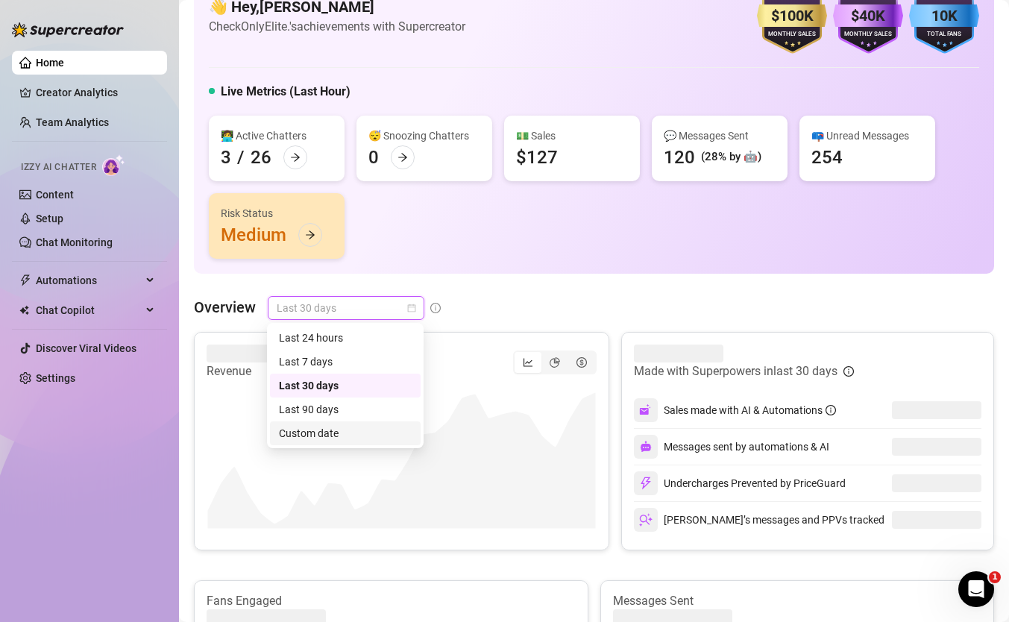
click at [356, 437] on div "Custom date" at bounding box center [345, 433] width 133 height 16
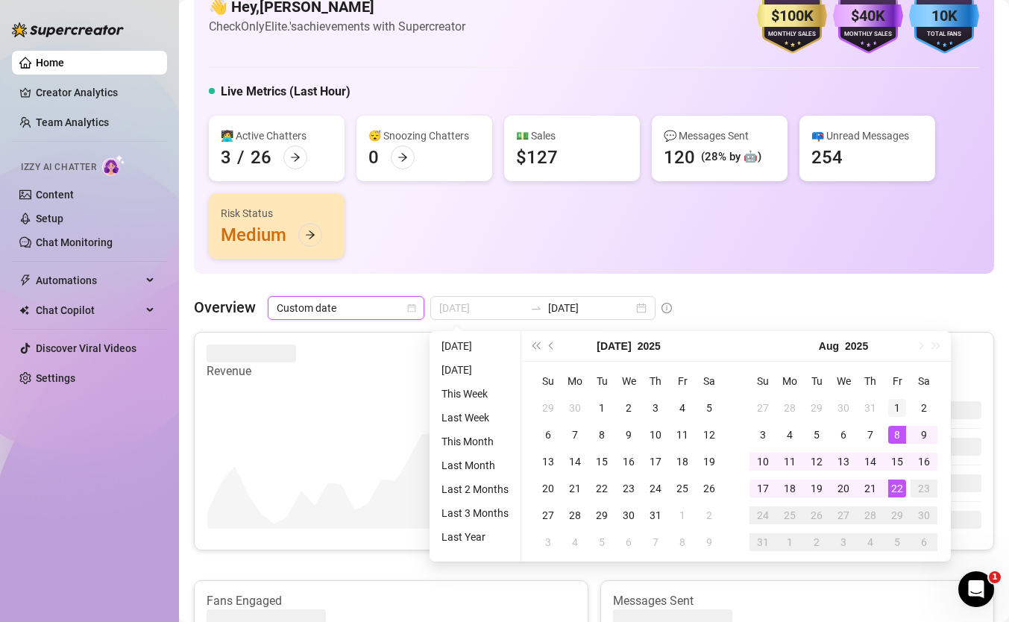
type input "[DATE]"
click at [896, 411] on div "1" at bounding box center [897, 408] width 18 height 18
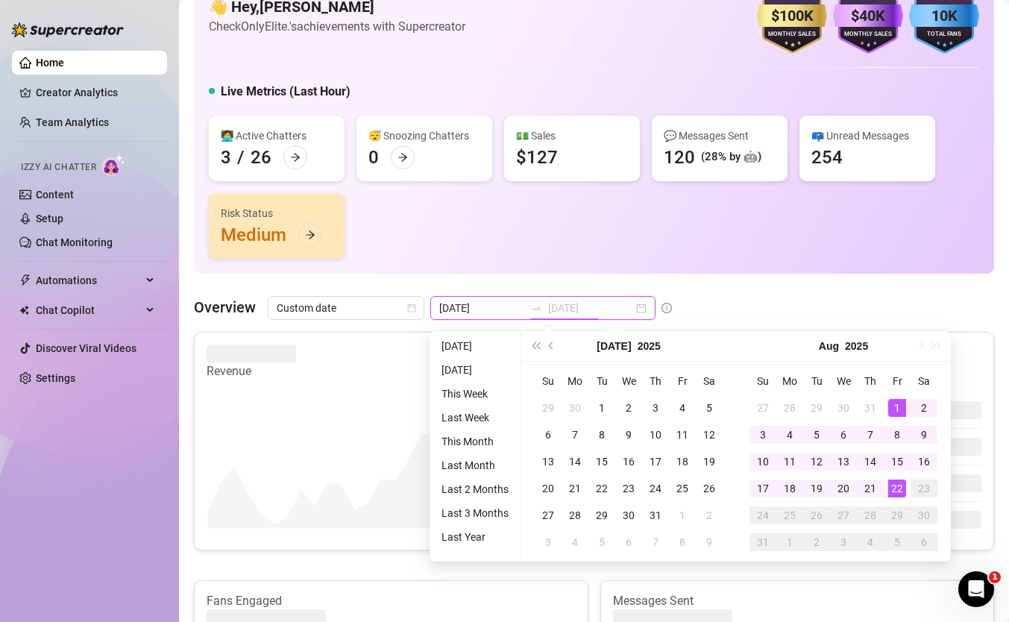
type input "[DATE]"
click at [898, 491] on div "22" at bounding box center [897, 489] width 18 height 18
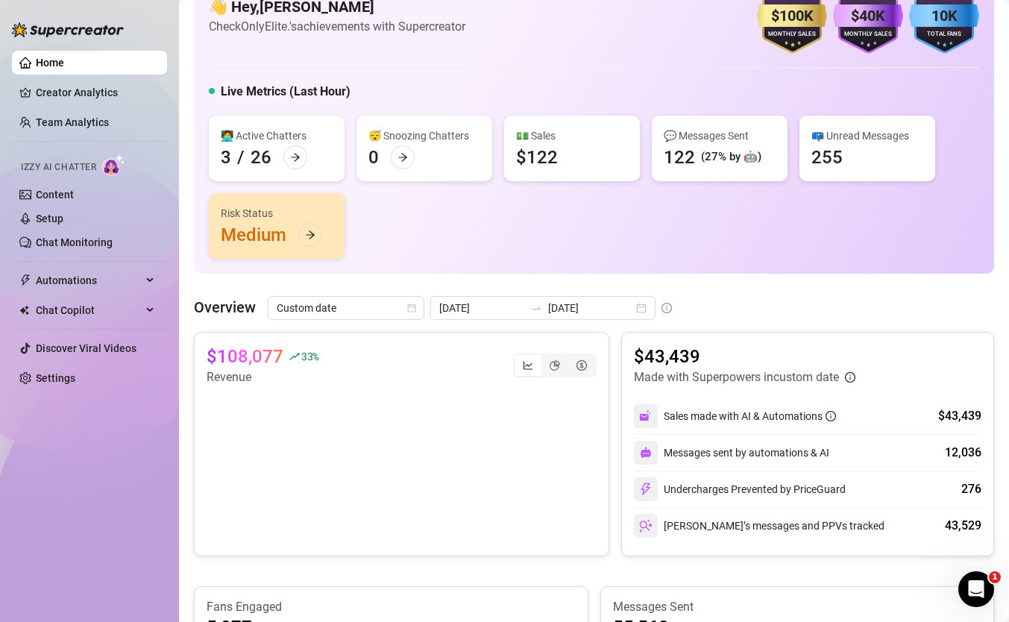
click at [344, 311] on span "Custom date" at bounding box center [346, 308] width 139 height 22
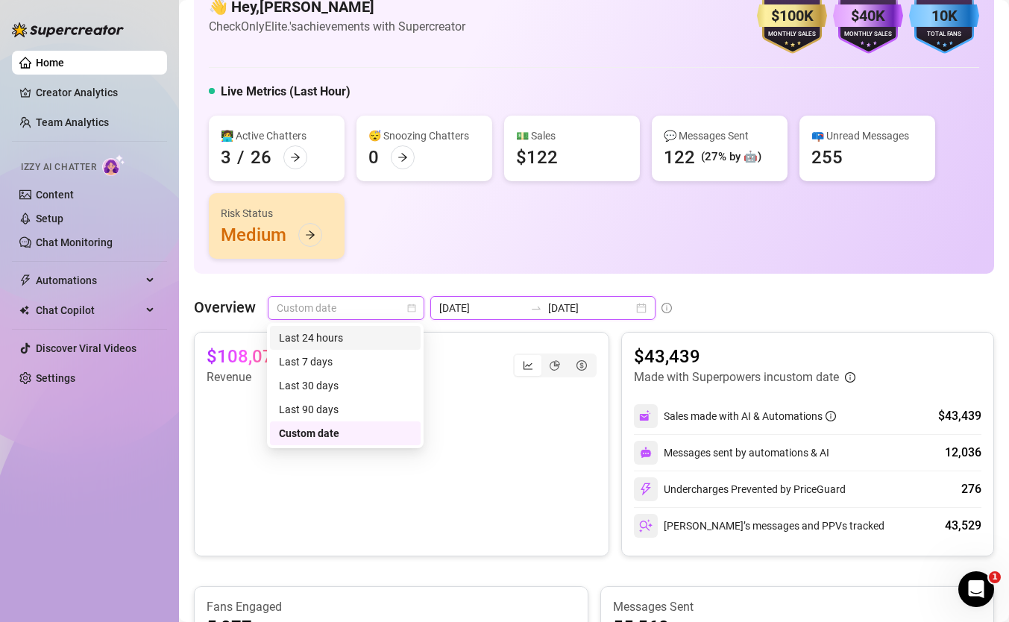
click at [498, 303] on input "[DATE]" at bounding box center [481, 308] width 85 height 16
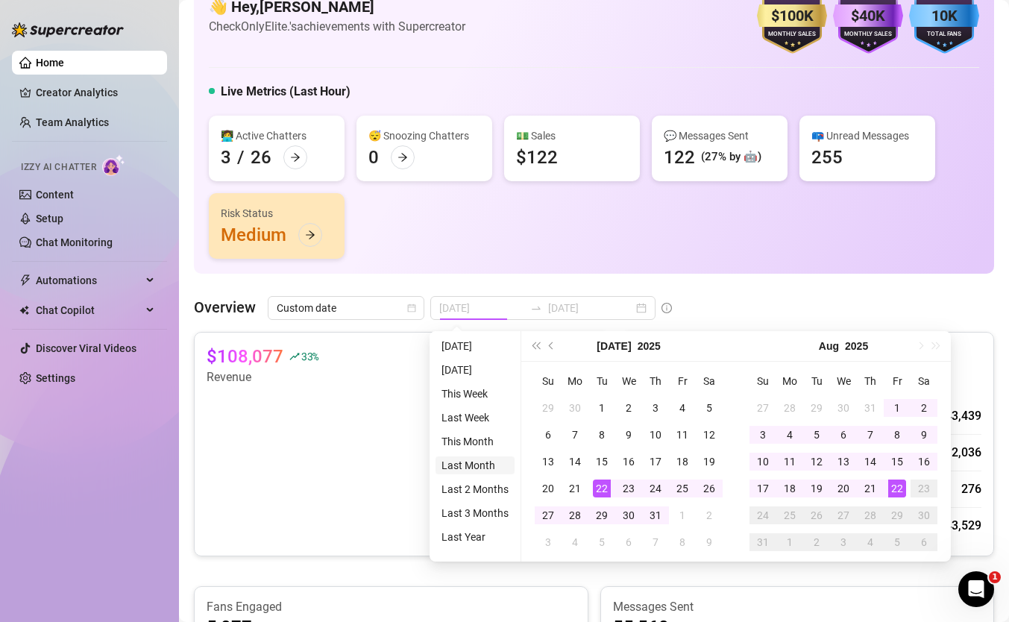
click at [474, 461] on li "Last Month" at bounding box center [475, 465] width 79 height 18
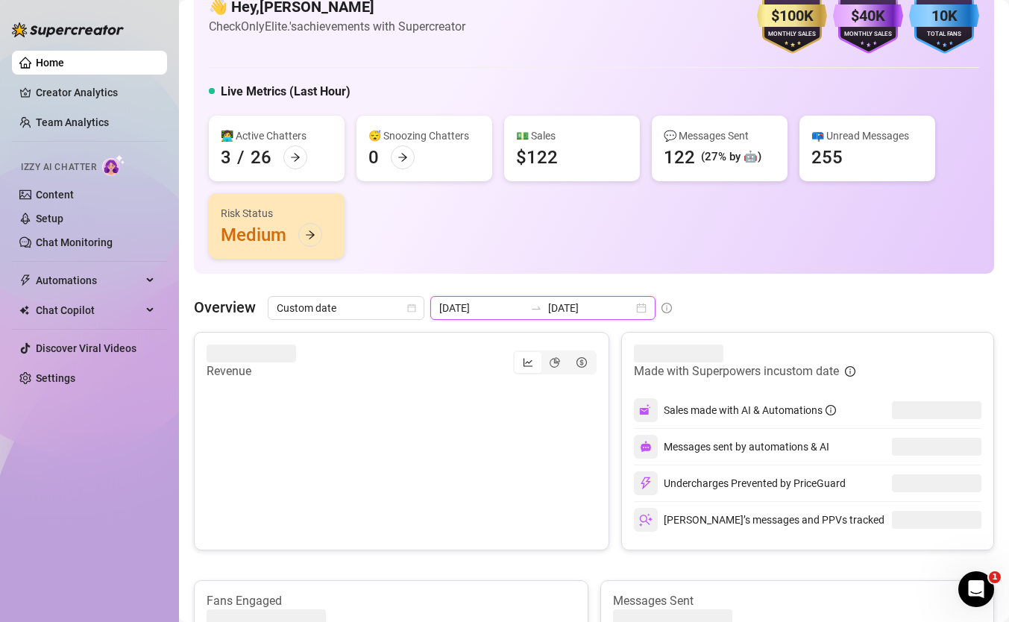
click at [574, 308] on input "[DATE]" at bounding box center [590, 308] width 85 height 16
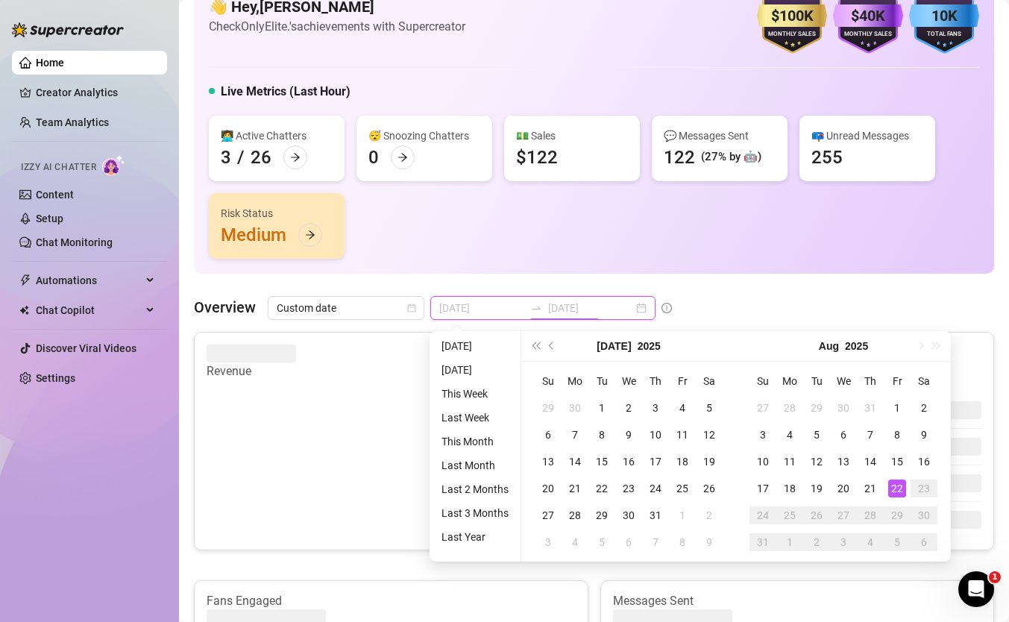
type input "[DATE]"
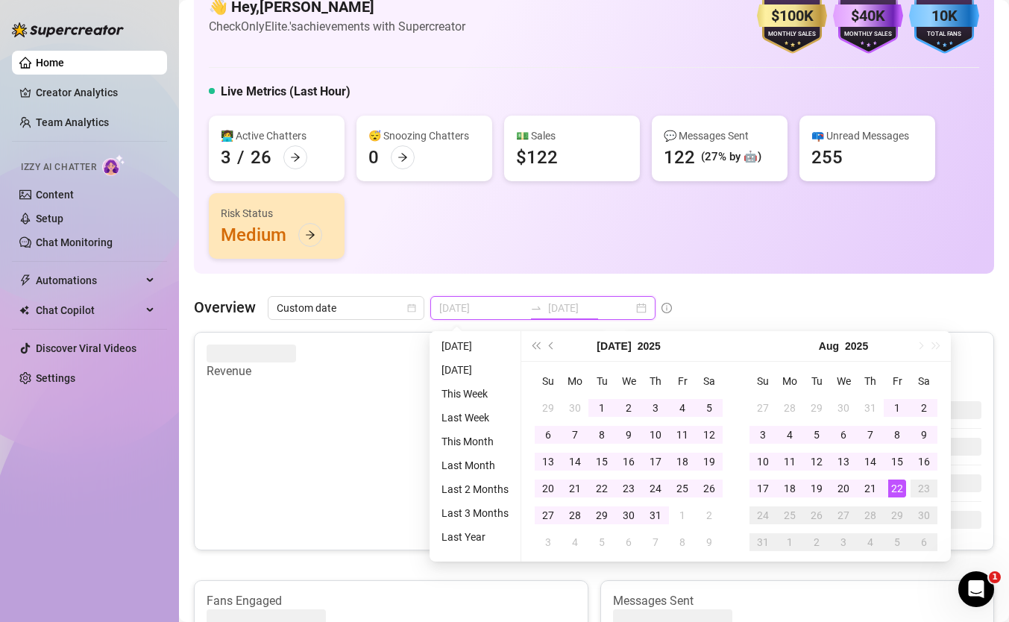
type input "2025-07-22"
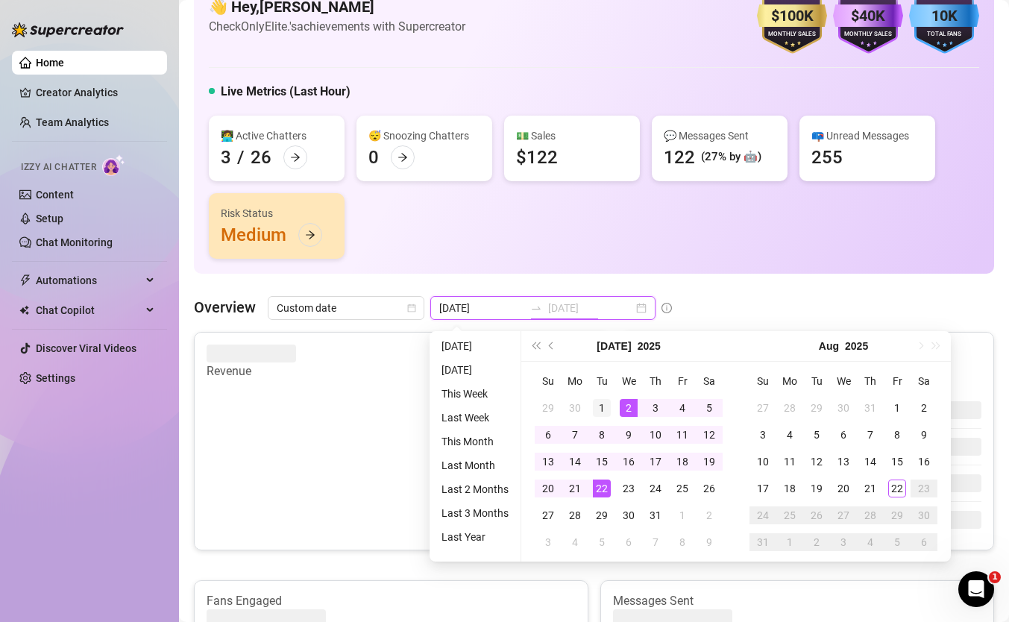
type input "2025-07-01"
click at [596, 402] on div "1" at bounding box center [602, 408] width 18 height 18
type input "[DATE]"
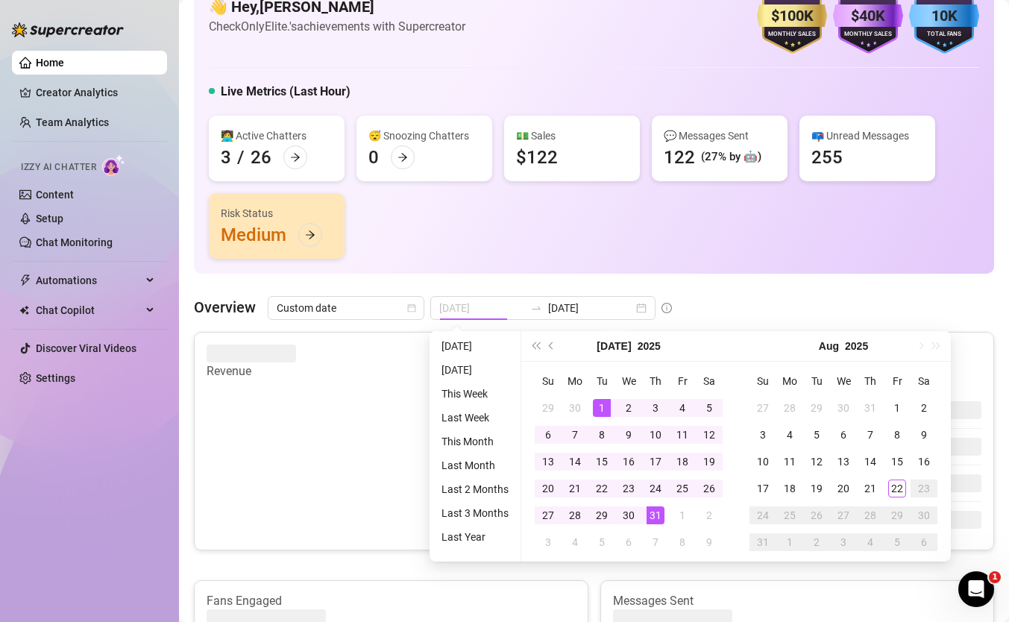
click at [656, 523] on div "31" at bounding box center [656, 515] width 18 height 18
type input "[DATE]"
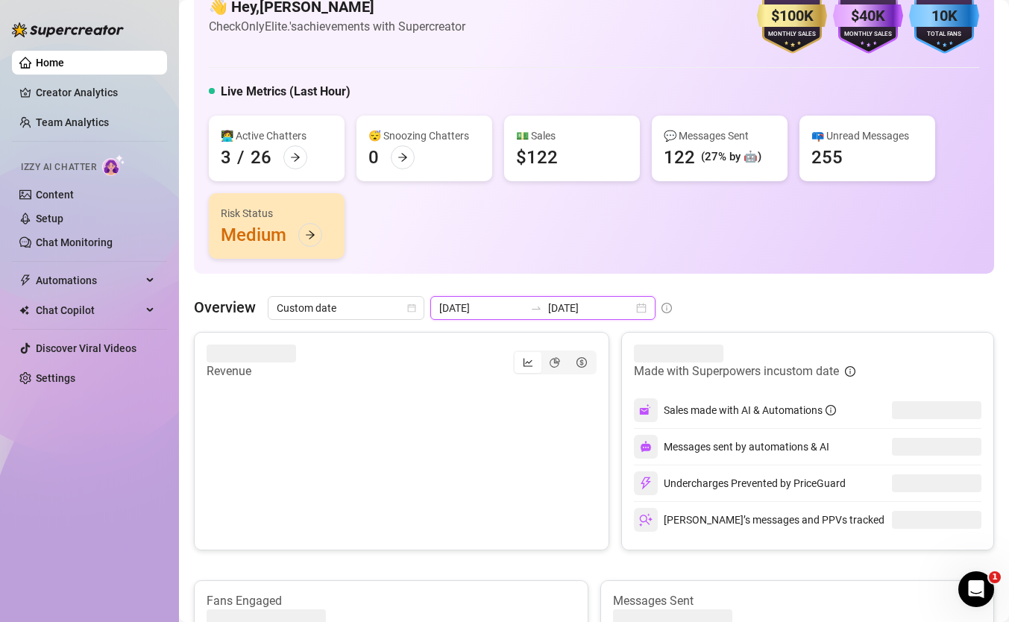
click at [493, 308] on input "[DATE]" at bounding box center [481, 308] width 85 height 16
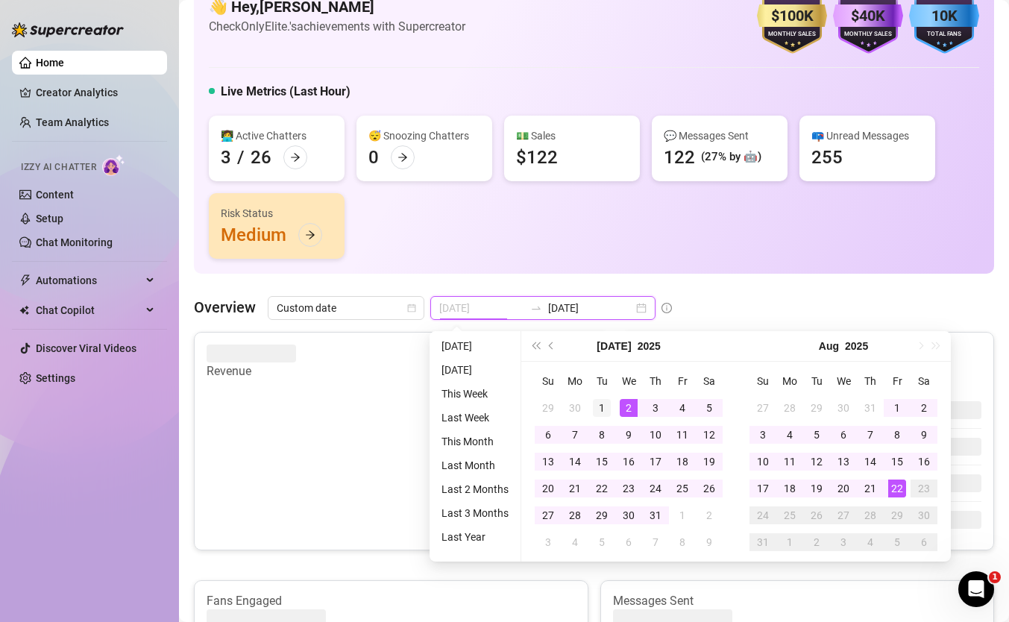
type input "2025-07-01"
click at [604, 403] on div "1" at bounding box center [602, 408] width 18 height 18
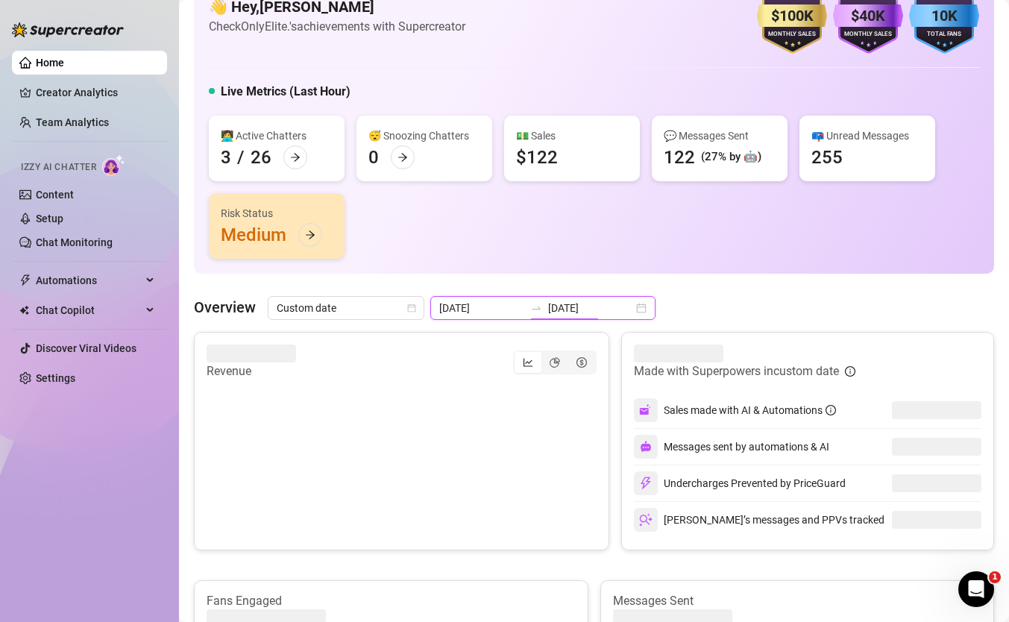
click at [577, 310] on input "2025-07-01" at bounding box center [590, 308] width 85 height 16
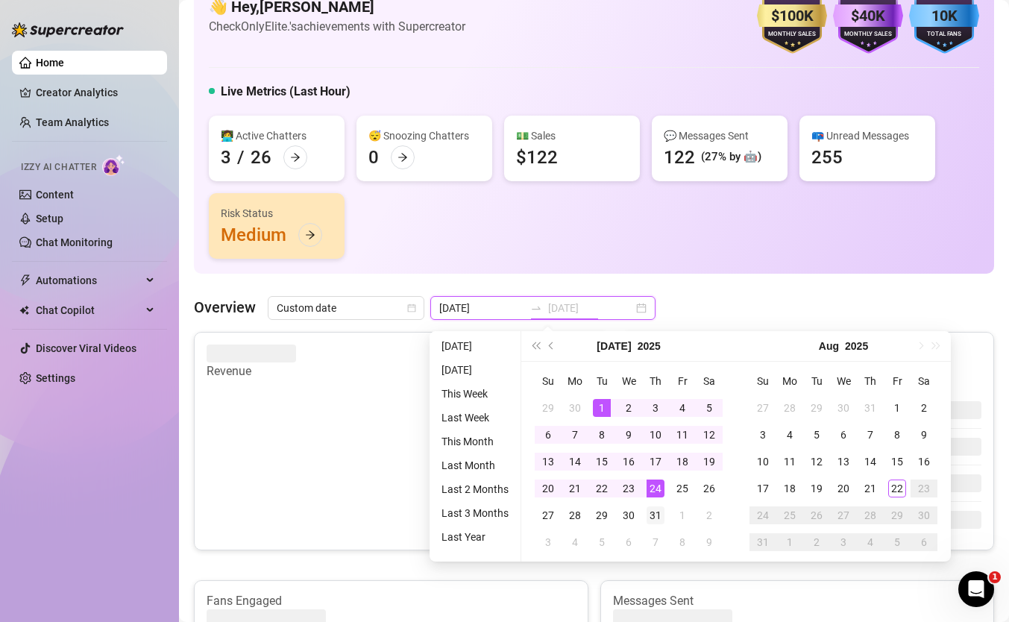
type input "[DATE]"
click at [656, 512] on div "31" at bounding box center [656, 515] width 18 height 18
type input "2025-07-24"
type input "2025-07-01"
click at [647, 516] on div "31" at bounding box center [656, 515] width 18 height 18
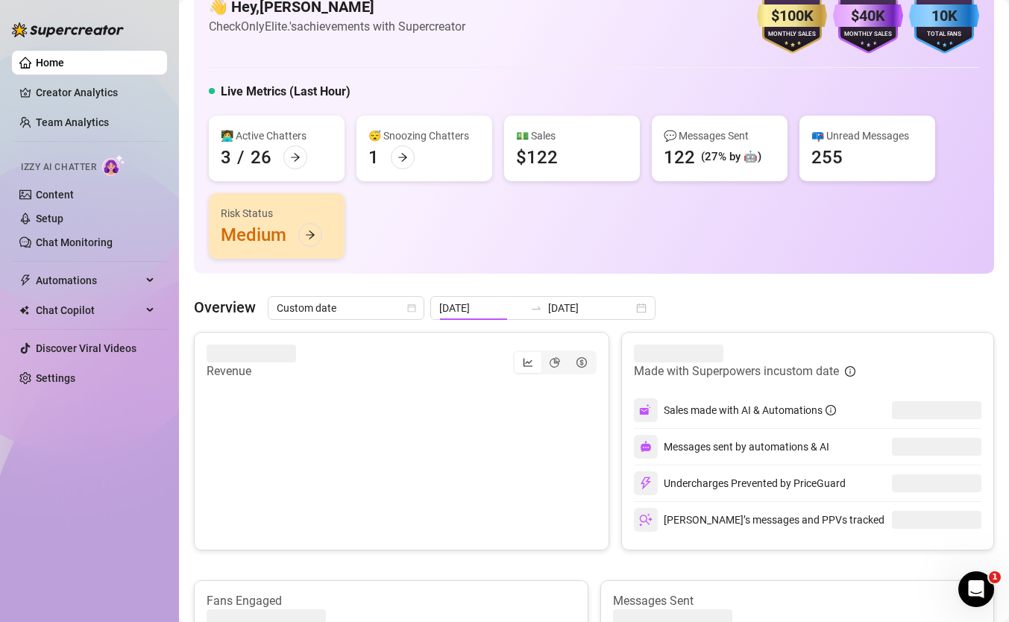
type input "2025-07-01"
type input "[DATE]"
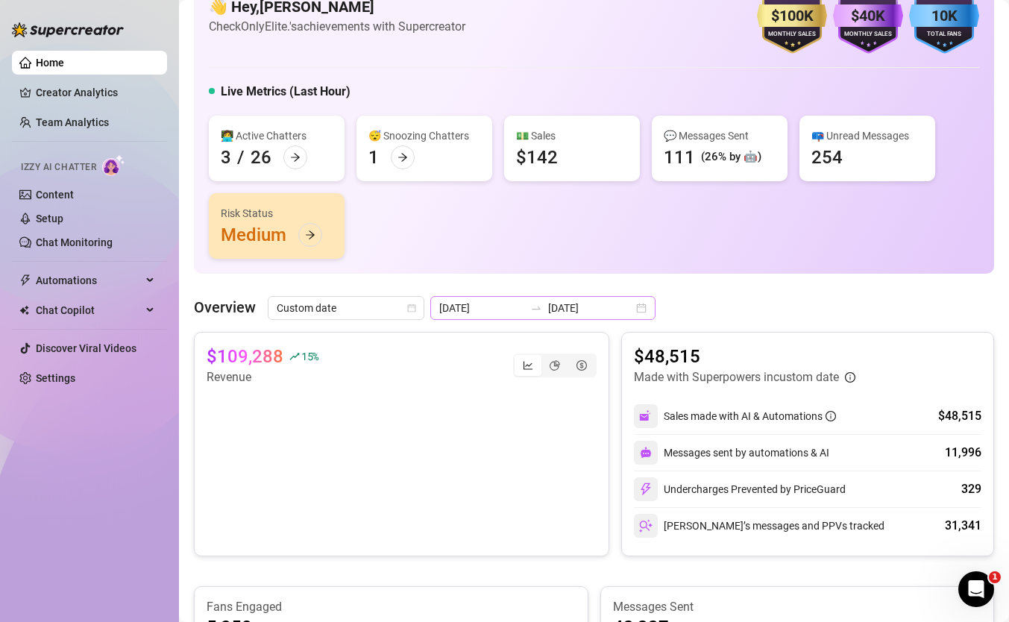
click at [530, 313] on icon "swap-right" at bounding box center [536, 308] width 12 height 12
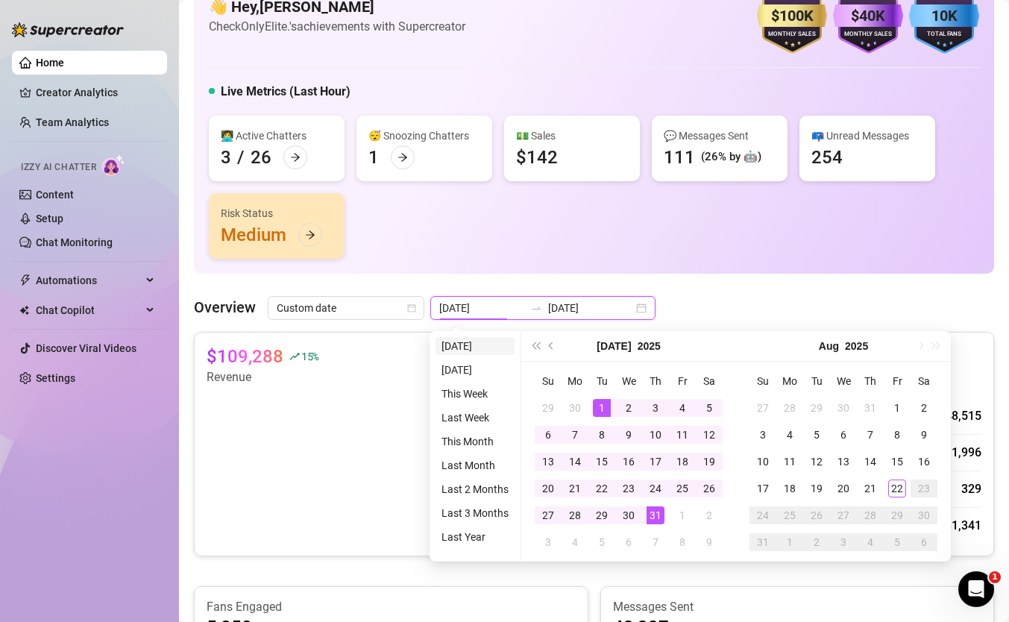
type input "[DATE]"
type input "2025-07-01"
type input "[DATE]"
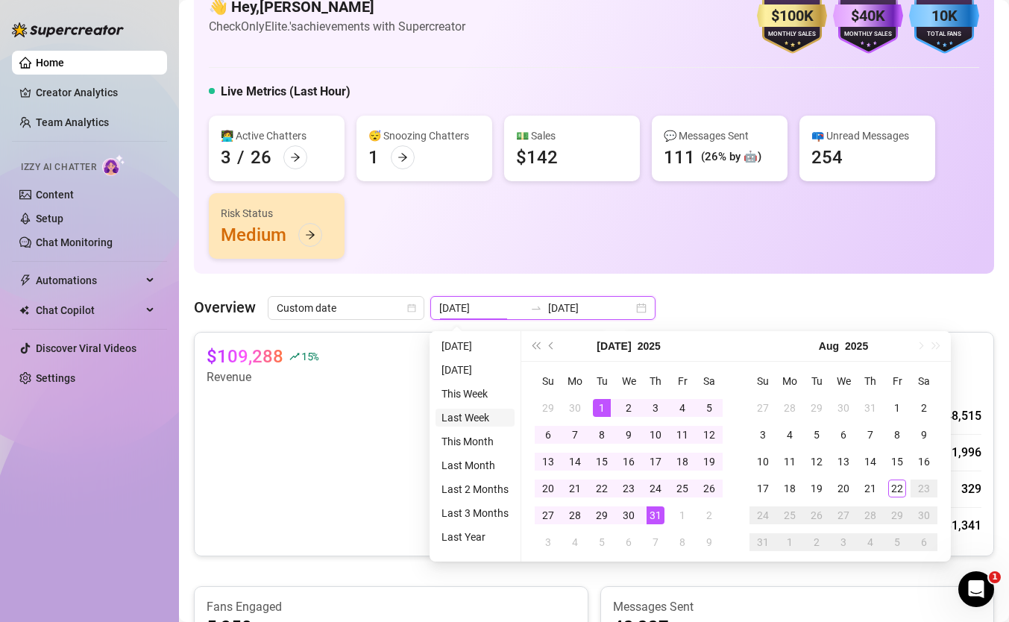
type input "[DATE]"
type input "2025-07-01"
type input "[DATE]"
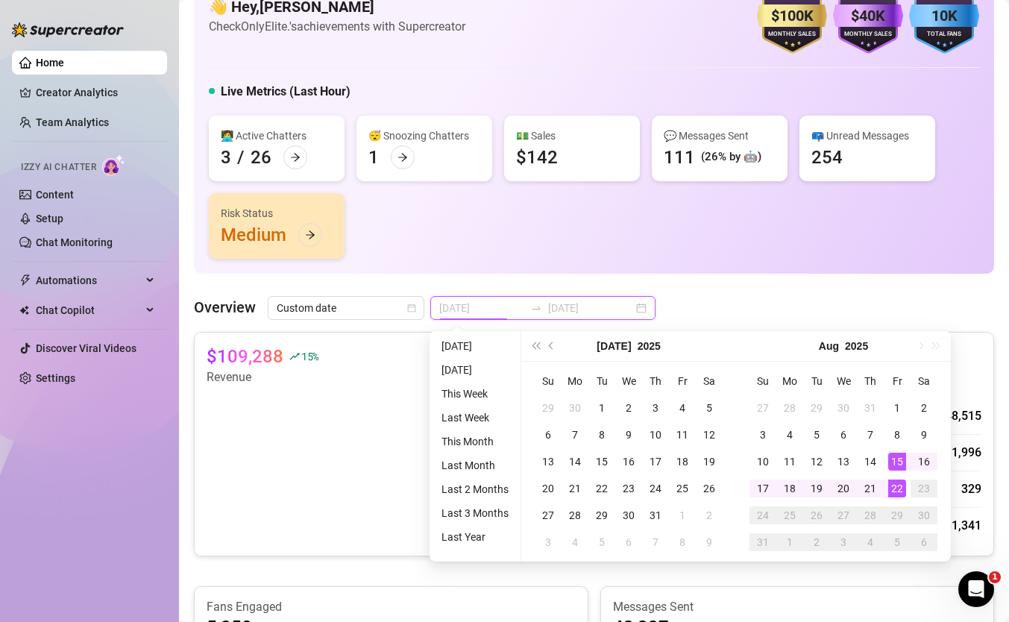
type input "2025-07-01"
type input "[DATE]"
type input "2025-07-01"
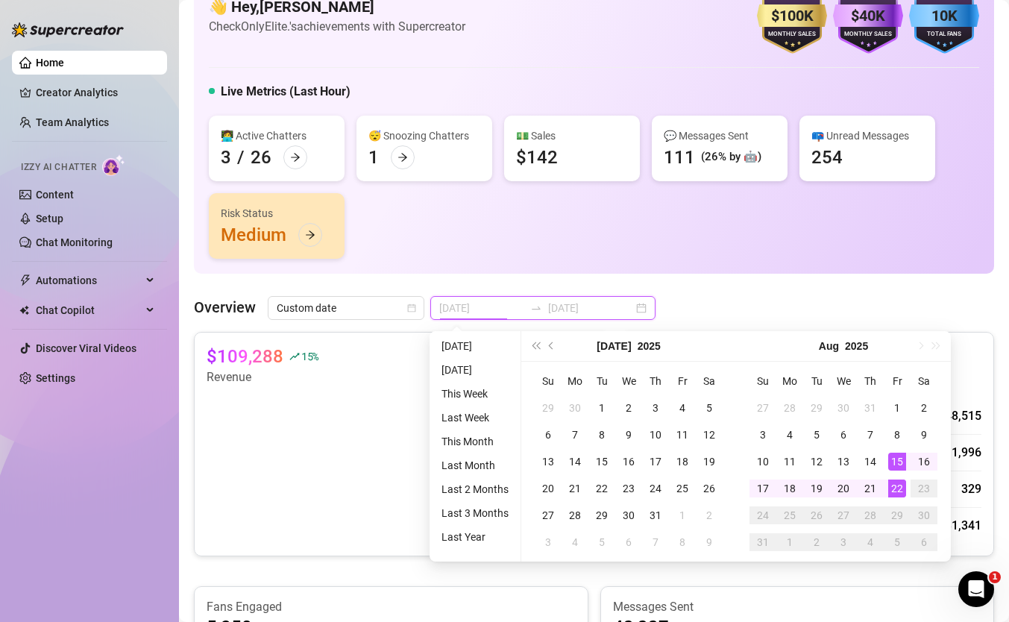
type input "[DATE]"
type input "2025-07-01"
type input "[DATE]"
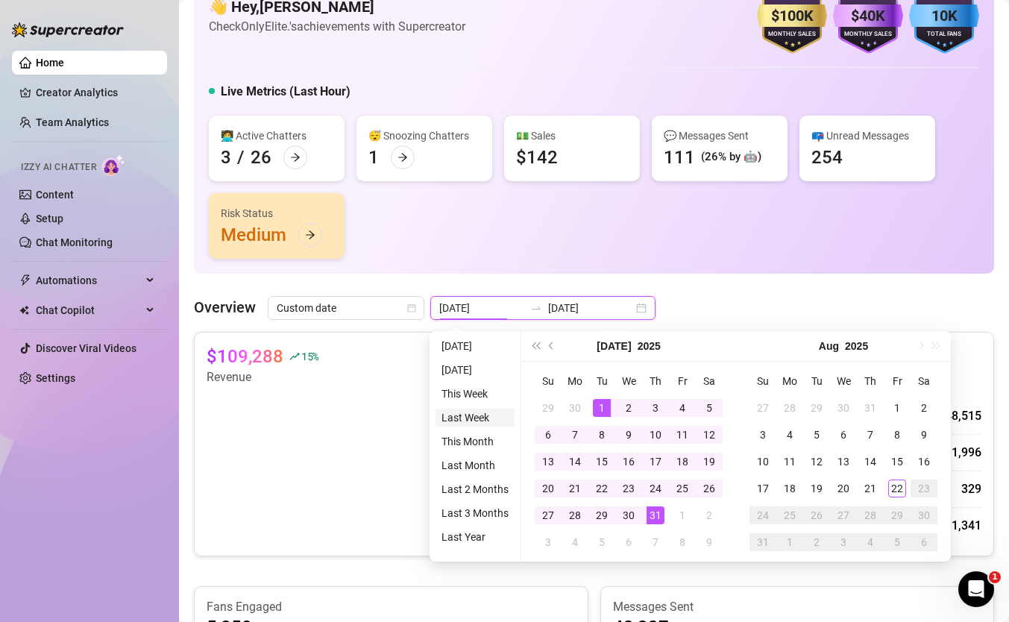
type input "[DATE]"
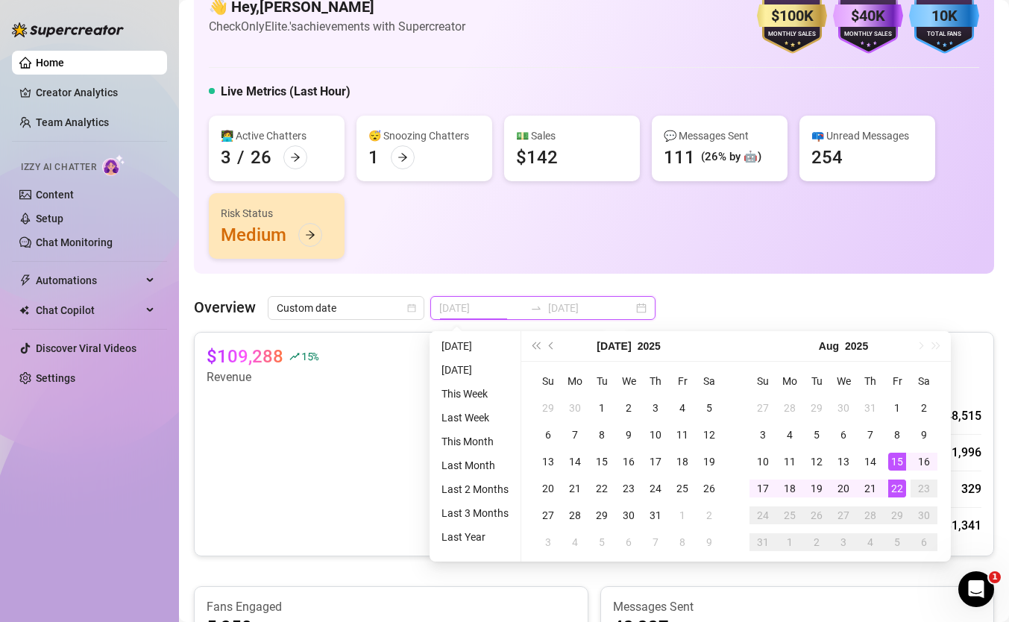
type input "2025-07-01"
type input "[DATE]"
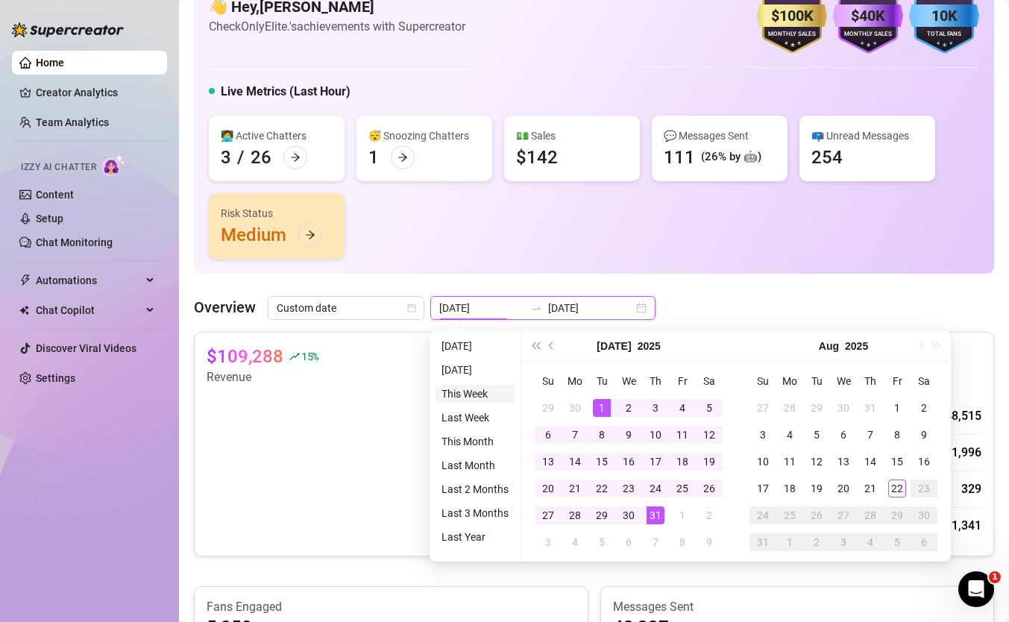
type input "[DATE]"
type input "2025-07-01"
type input "[DATE]"
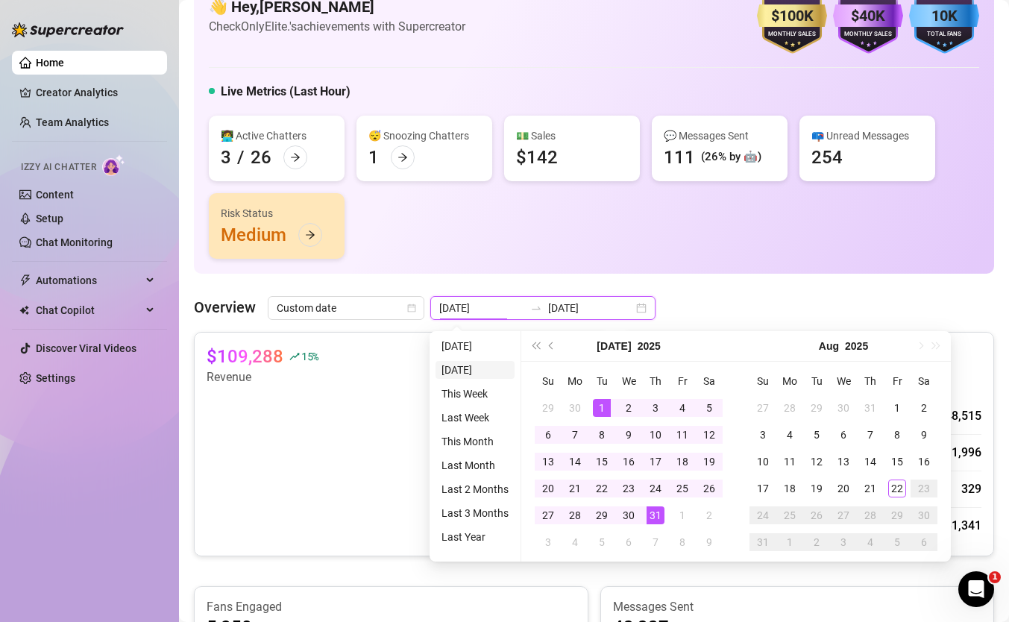
type input "[DATE]"
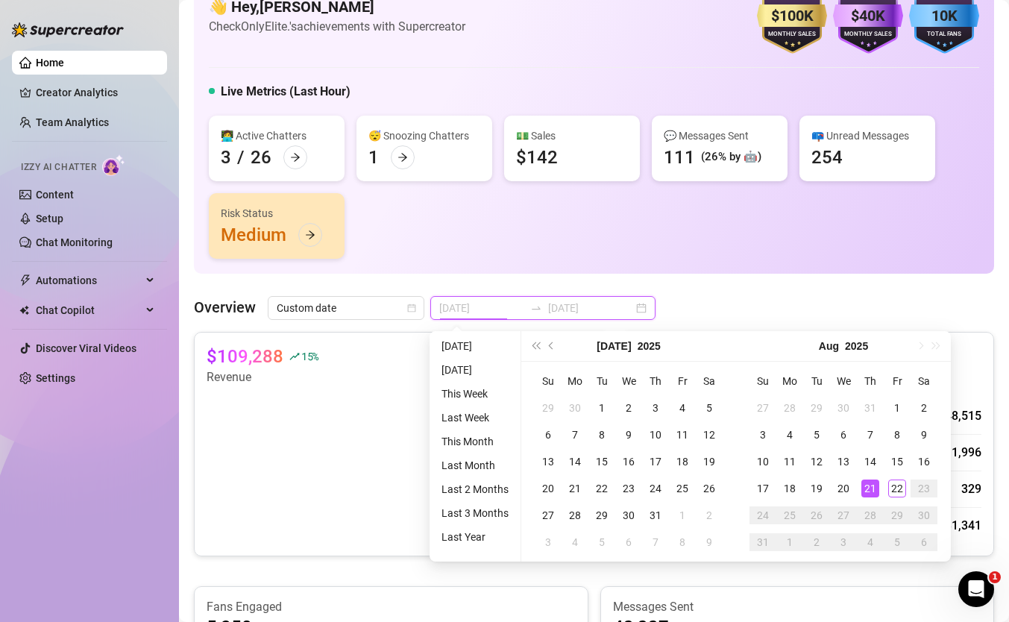
type input "2025-07-01"
type input "[DATE]"
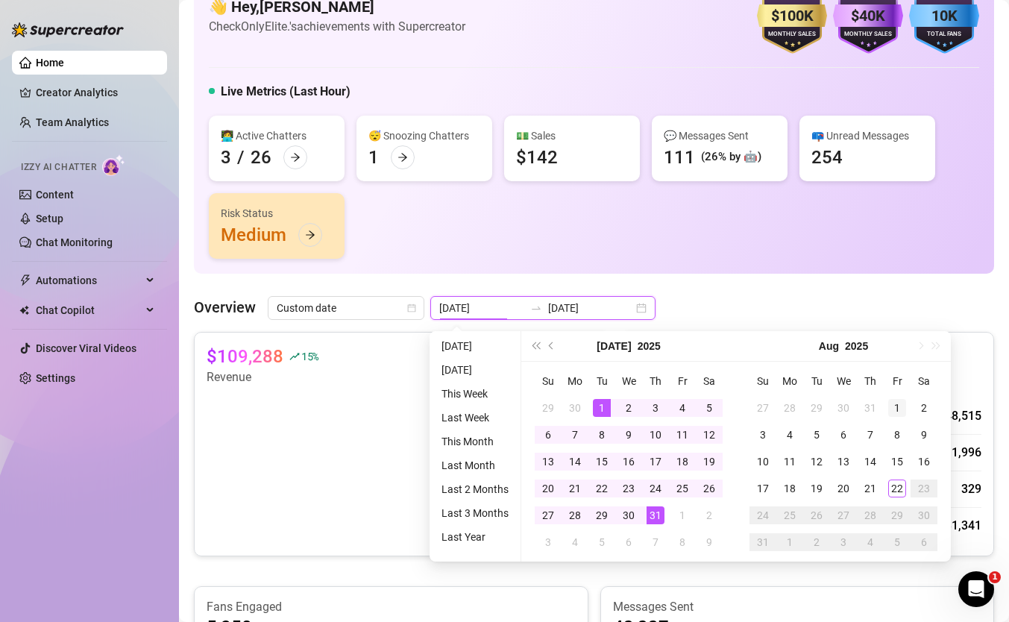
type input "[DATE]"
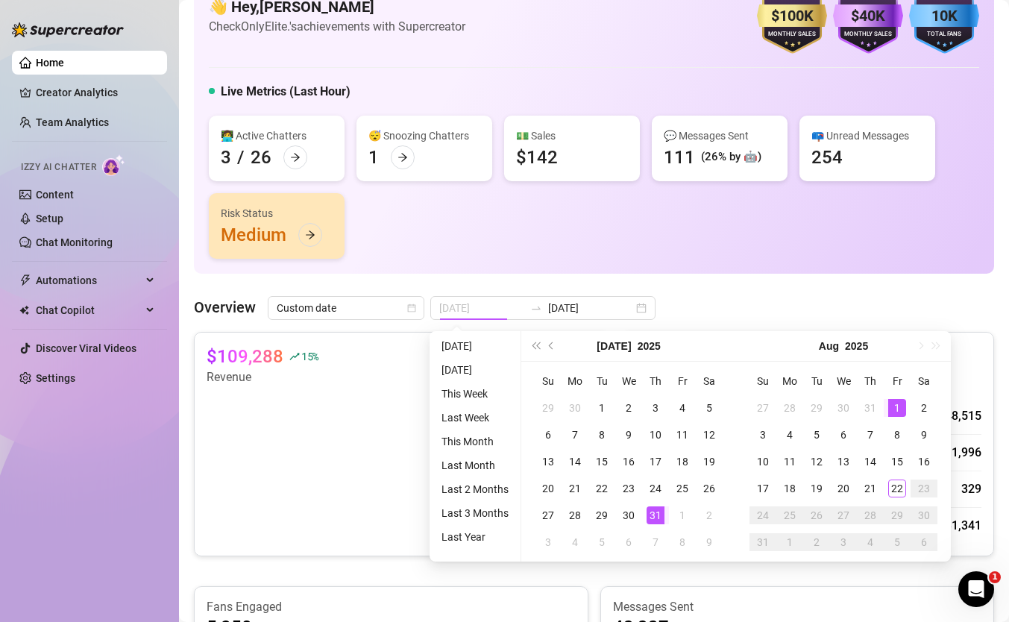
click at [903, 401] on div "1" at bounding box center [897, 408] width 18 height 18
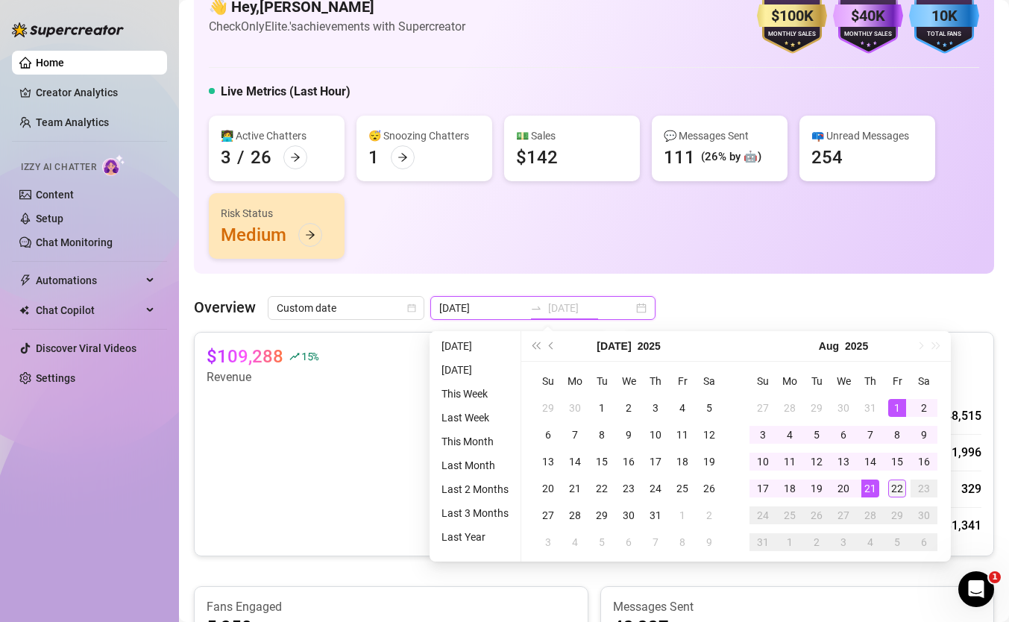
type input "[DATE]"
click at [893, 491] on div "22" at bounding box center [897, 489] width 18 height 18
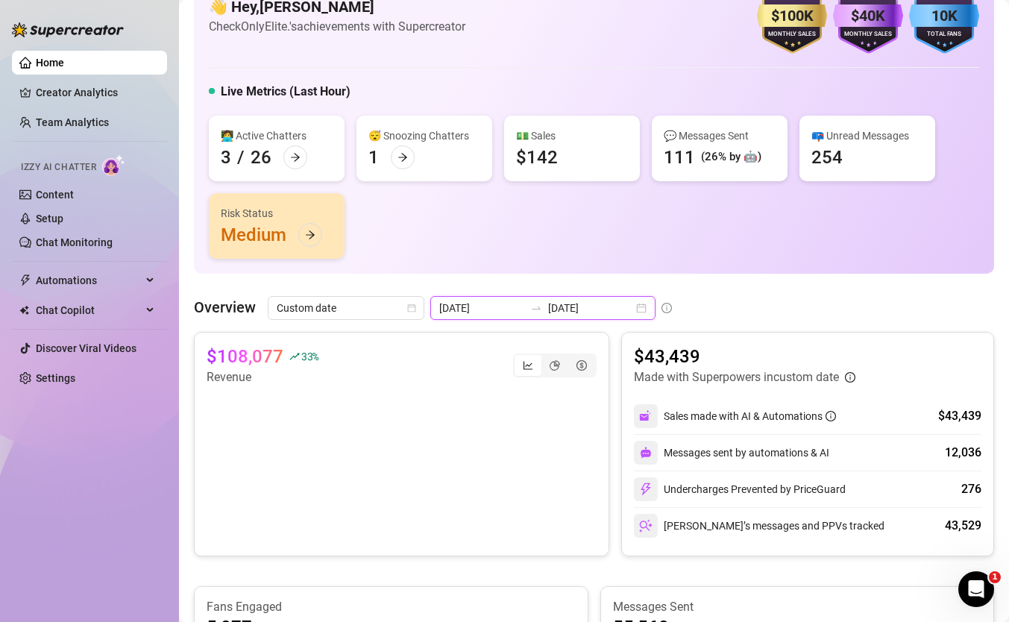
click at [504, 315] on input "[DATE]" at bounding box center [481, 308] width 85 height 16
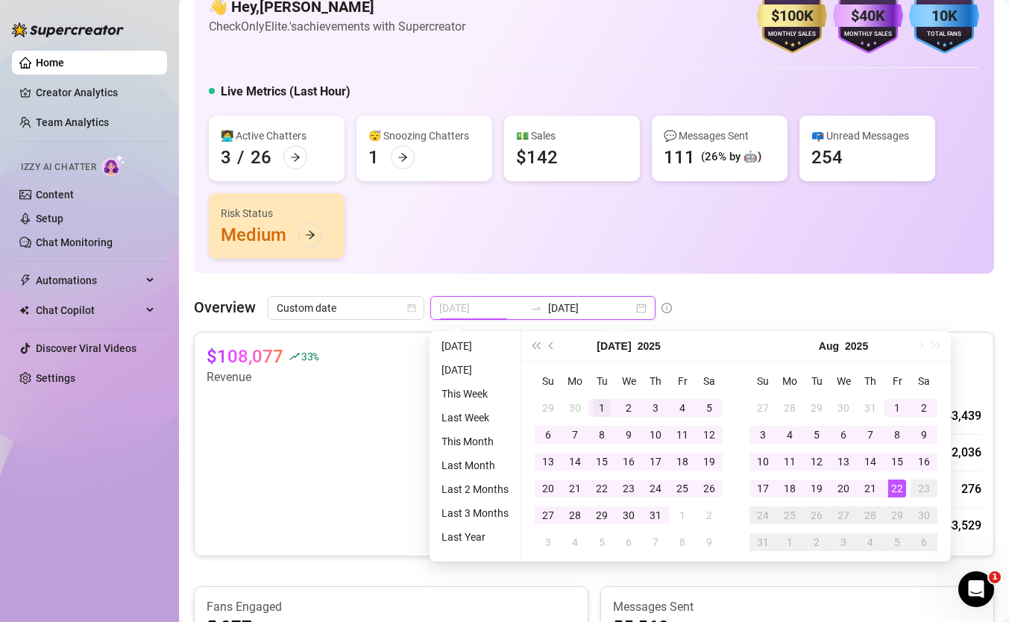
type input "2025-07-01"
click at [593, 404] on div "1" at bounding box center [602, 408] width 18 height 18
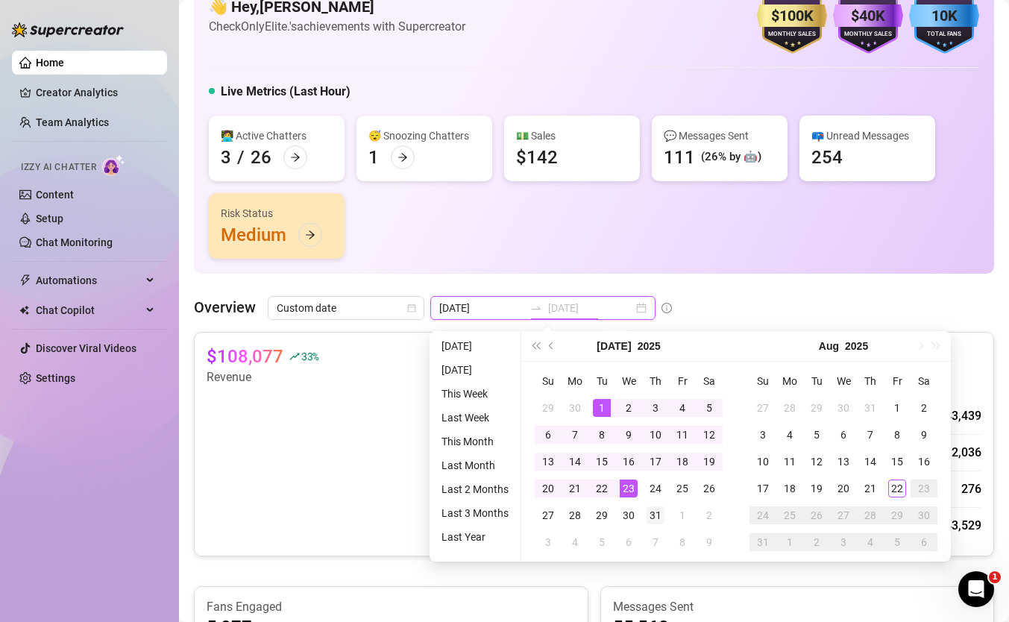
type input "[DATE]"
click at [652, 515] on div "31" at bounding box center [656, 515] width 18 height 18
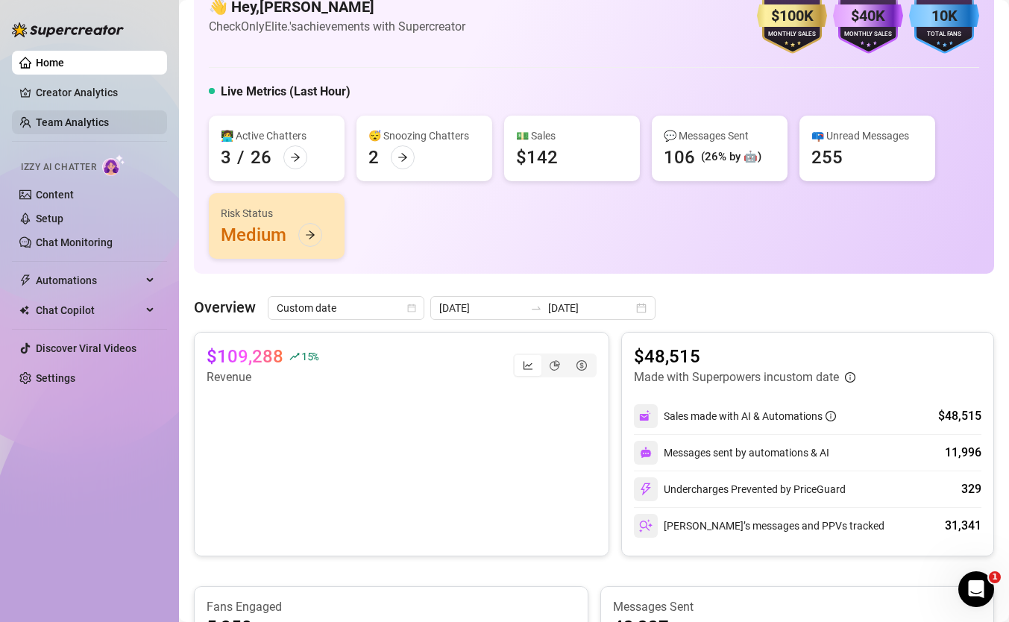
click at [109, 128] on link "Team Analytics" at bounding box center [72, 122] width 73 height 12
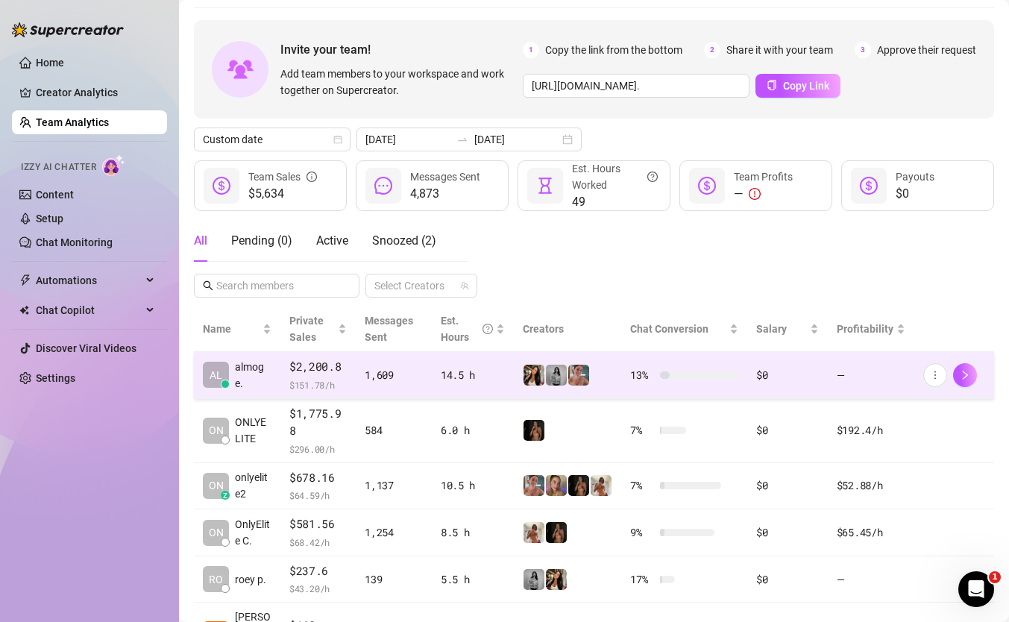
click at [356, 380] on td "1,609" at bounding box center [394, 375] width 76 height 47
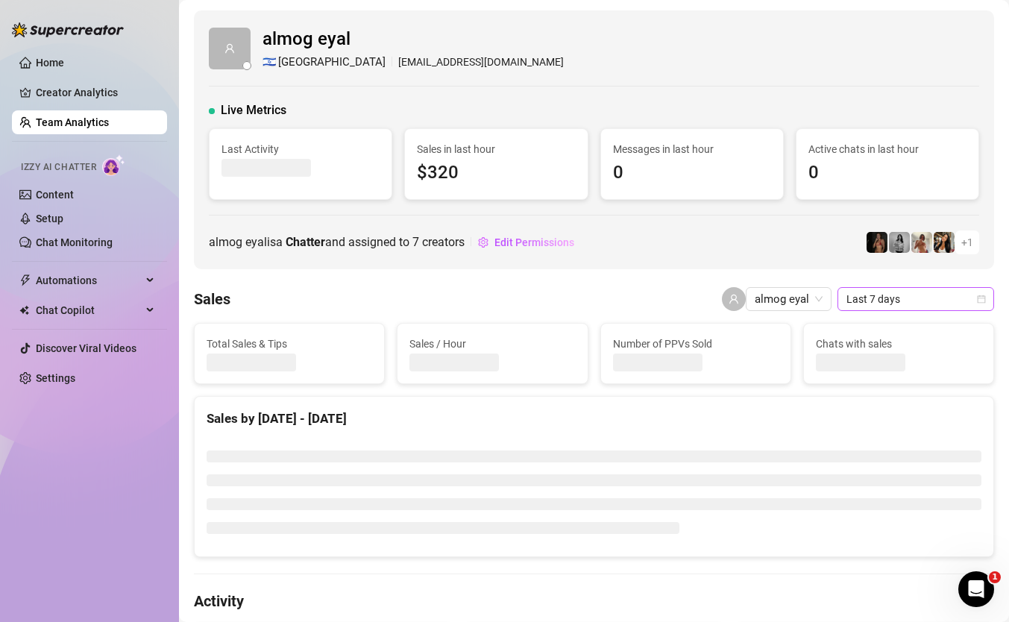
click at [903, 307] on span "Last 7 days" at bounding box center [915, 299] width 139 height 22
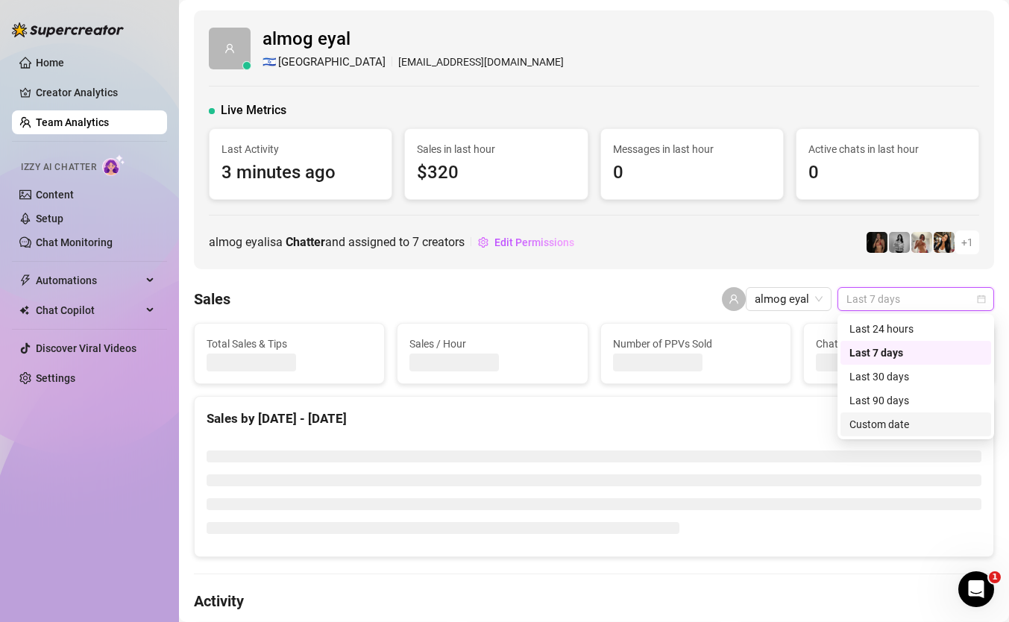
click at [888, 423] on div "Custom date" at bounding box center [915, 424] width 133 height 16
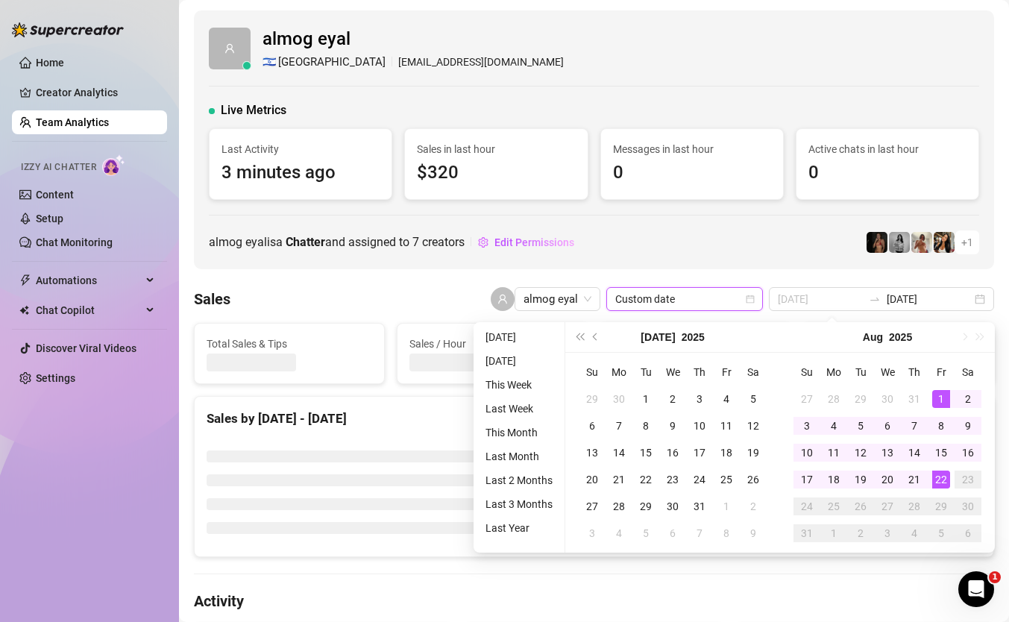
click at [945, 386] on td "1" at bounding box center [941, 399] width 27 height 27
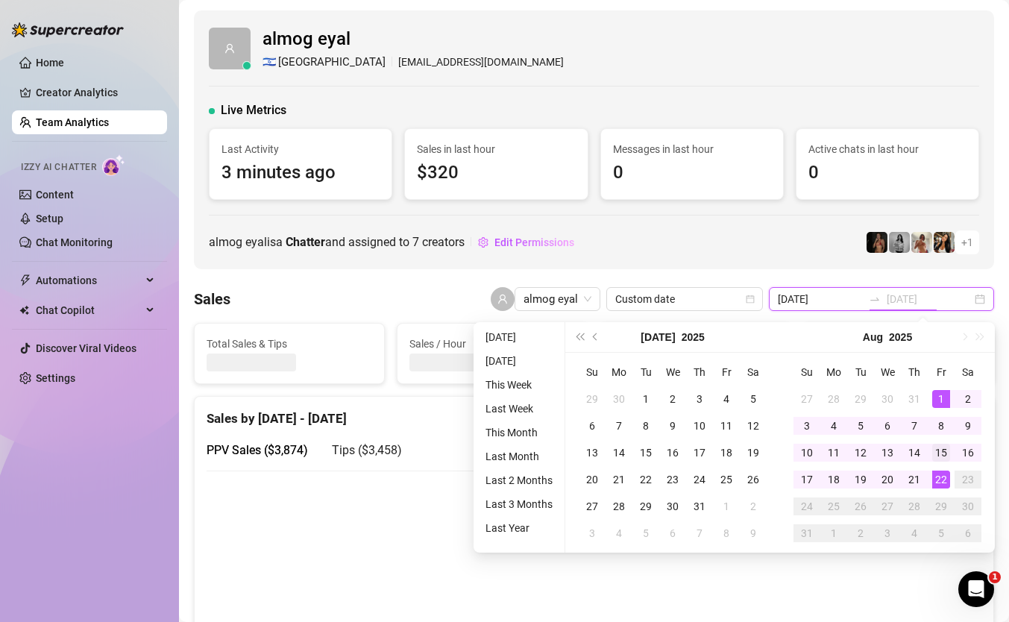
type input "[DATE]"
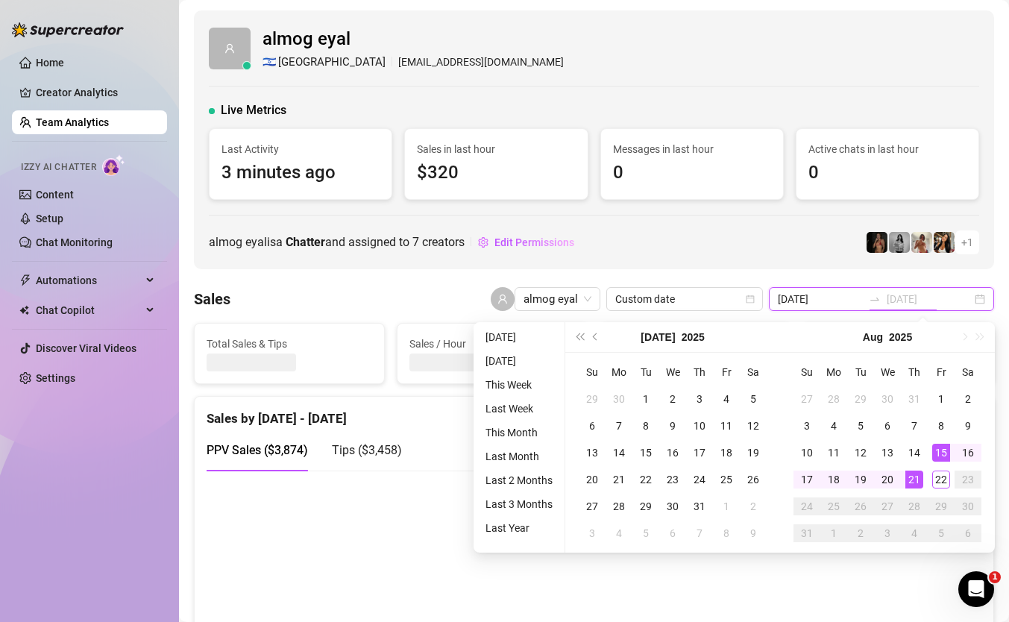
type input "[DATE]"
click at [917, 478] on div "21" at bounding box center [914, 480] width 18 height 18
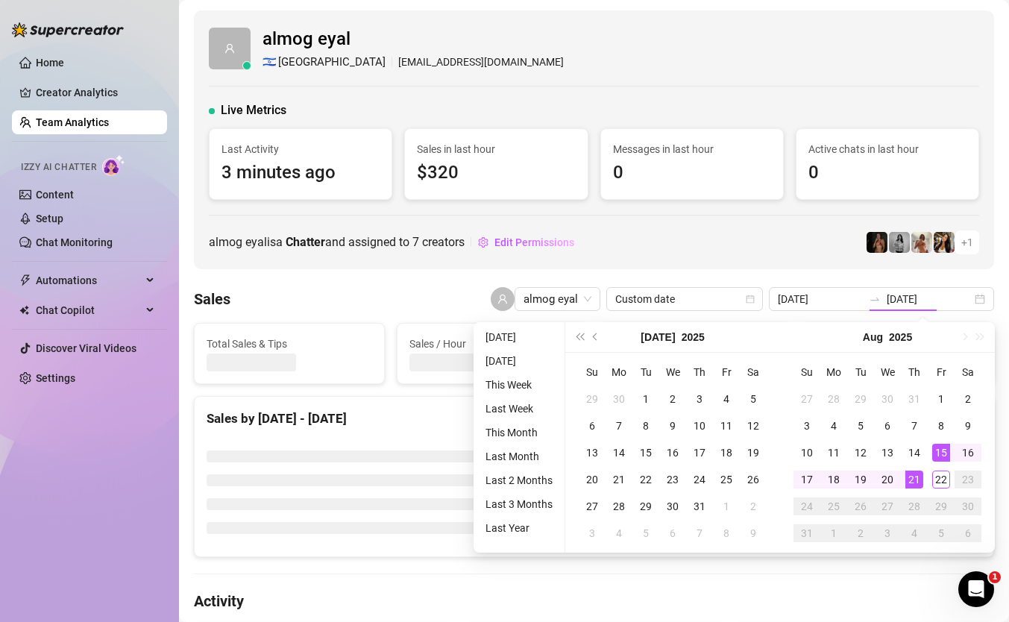
type input "[DATE]"
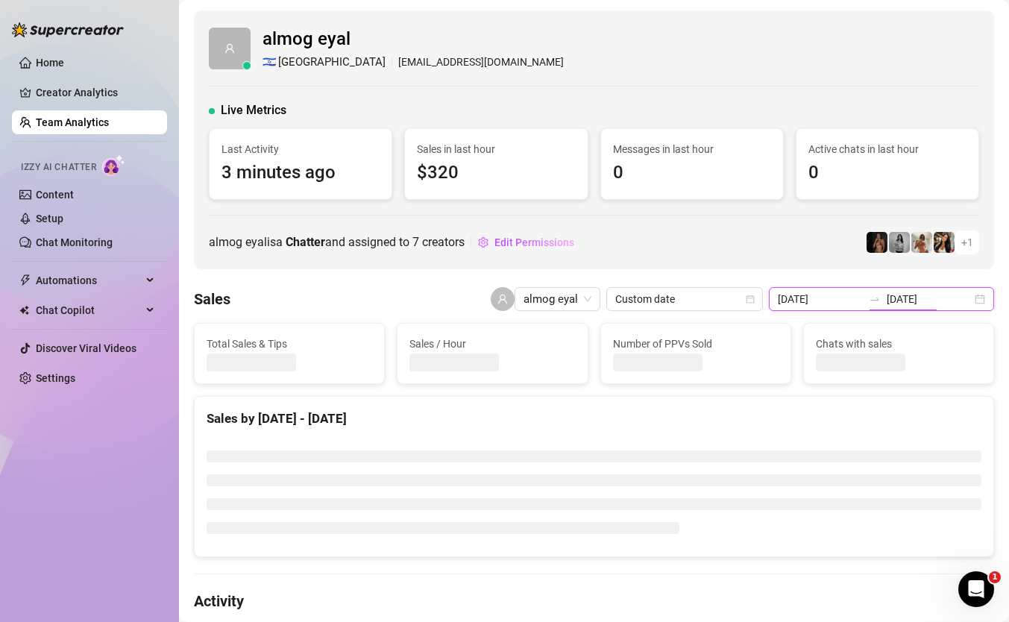
click at [940, 307] on input "[DATE]" at bounding box center [929, 299] width 85 height 16
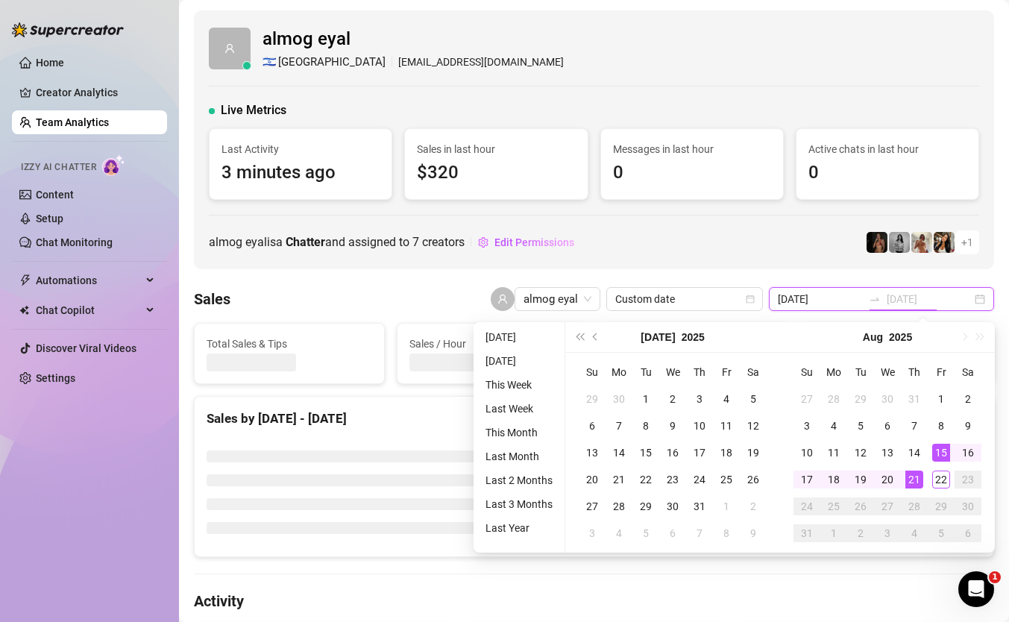
type input "[DATE]"
click at [908, 478] on div "21" at bounding box center [914, 480] width 18 height 18
type input "[DATE]"
click at [943, 486] on div "22" at bounding box center [941, 480] width 18 height 18
type input "[DATE]"
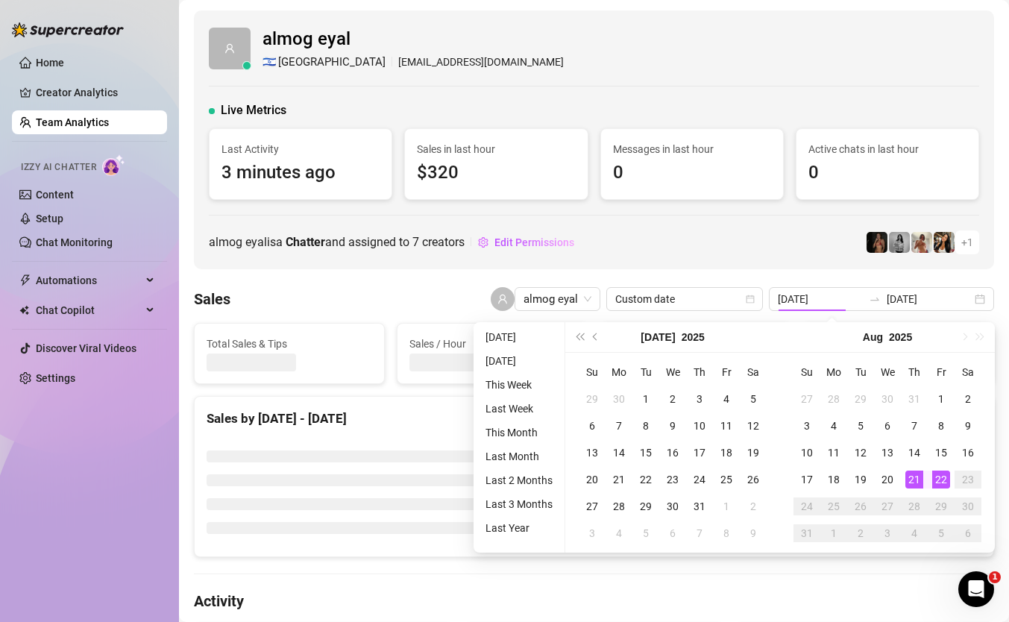
type input "[DATE]"
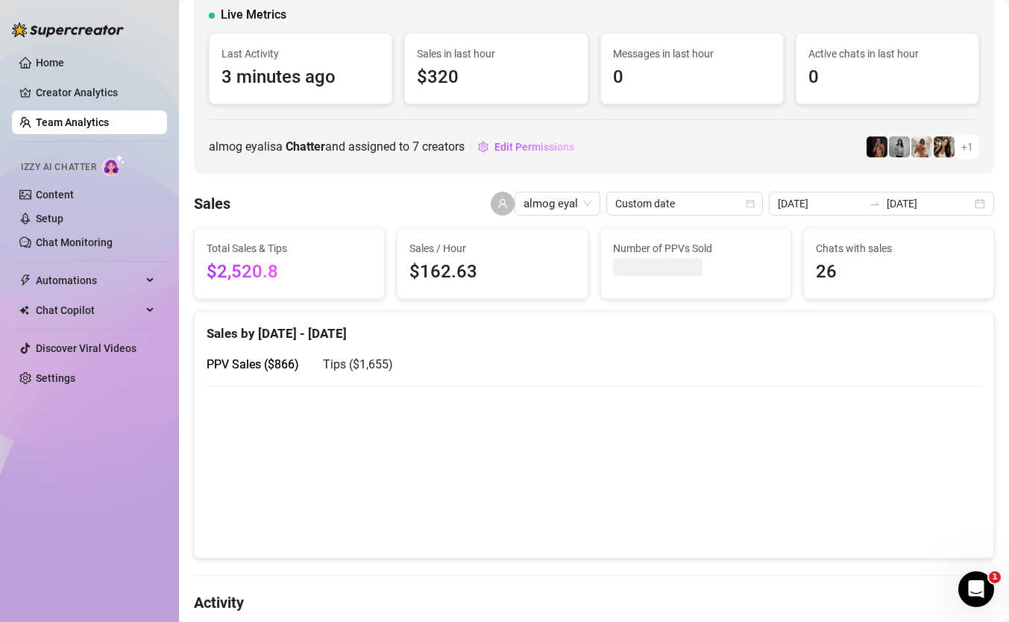
scroll to position [48, 0]
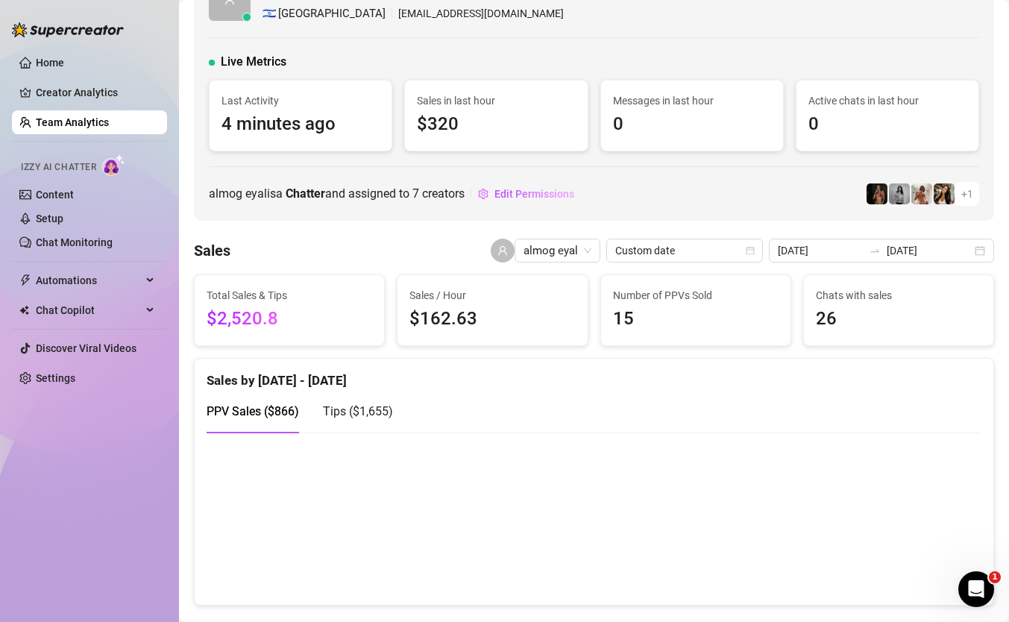
click at [349, 413] on span "Tips ( $1,655 )" at bounding box center [358, 411] width 70 height 14
click at [253, 413] on span "PPV Sales ( $866 )" at bounding box center [253, 411] width 92 height 14
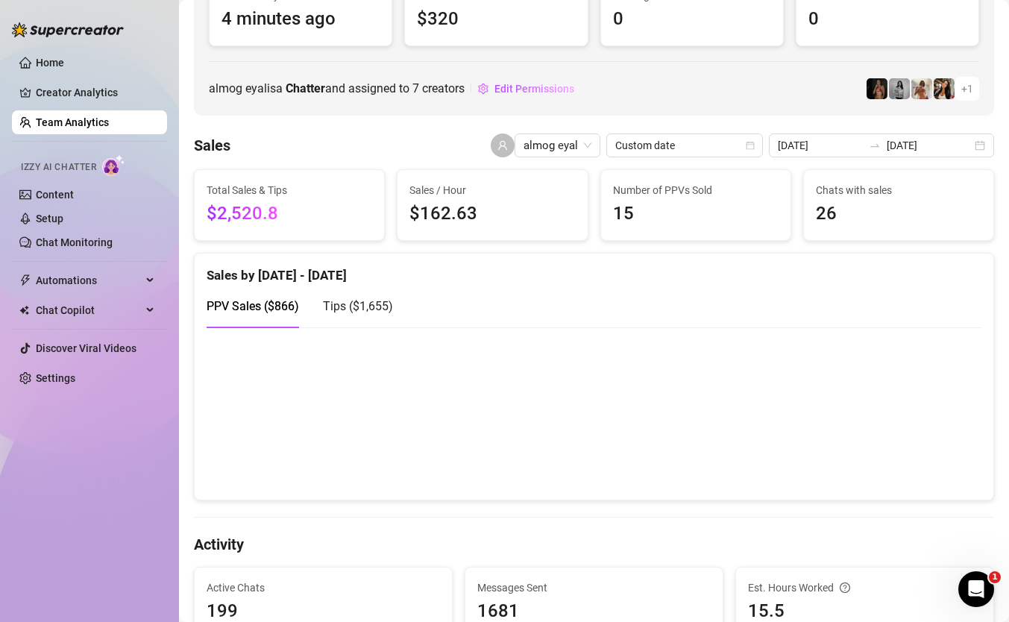
scroll to position [177, 0]
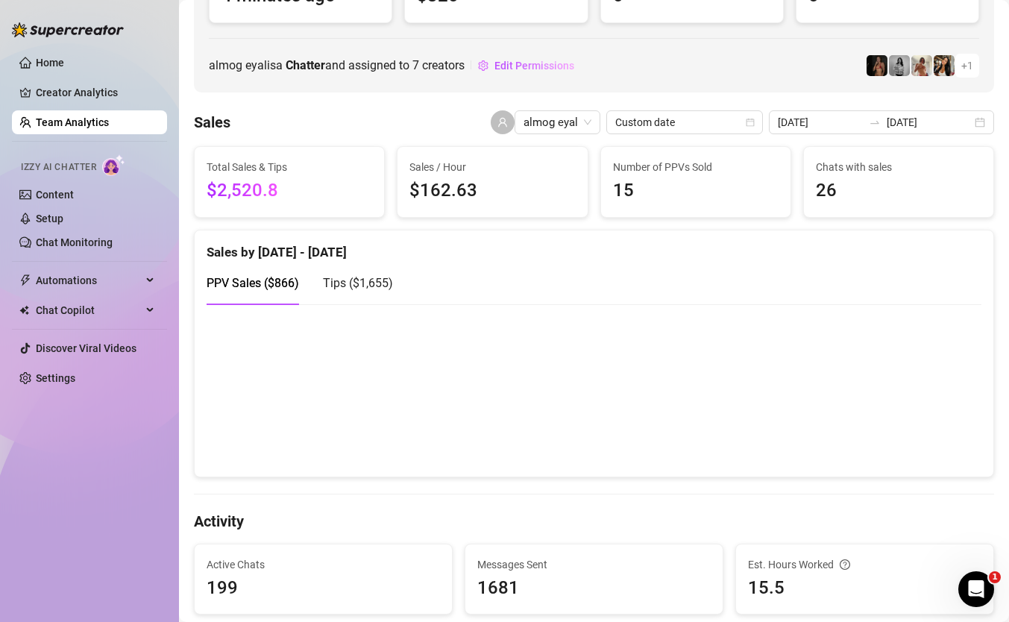
click at [245, 186] on span "$2,520.8" at bounding box center [290, 191] width 166 height 28
click at [332, 236] on div "Sales by [DATE] - [DATE]" at bounding box center [594, 246] width 775 height 32
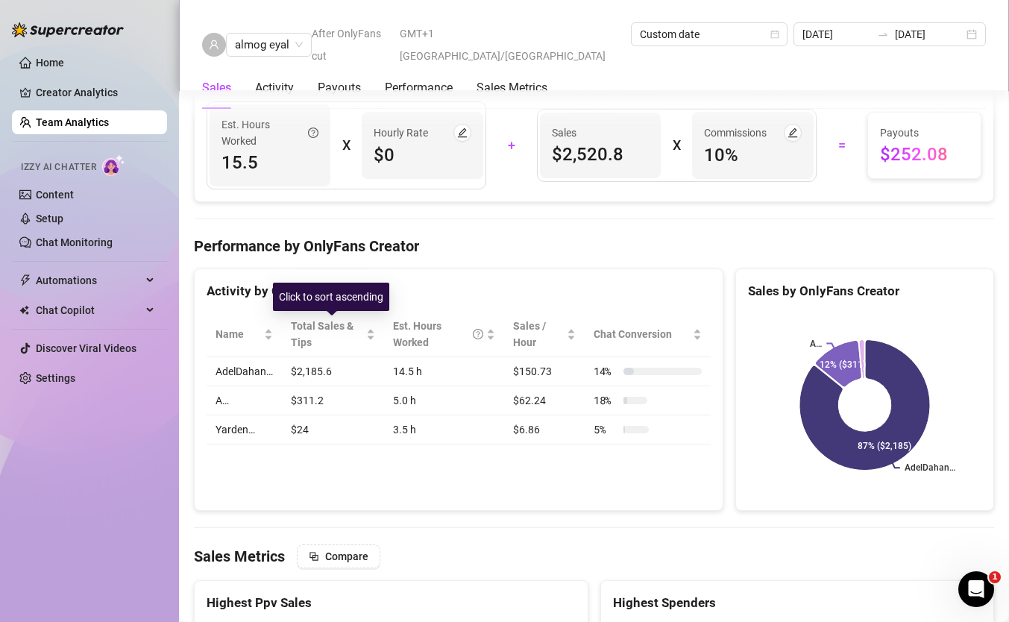
scroll to position [1817, 0]
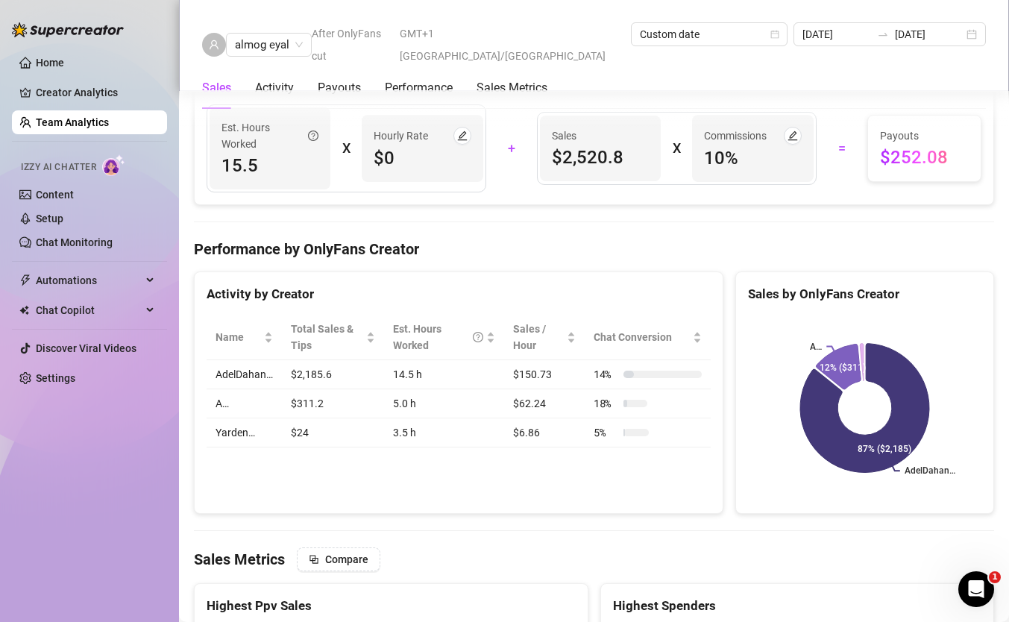
click at [309, 379] on td "$2,185.6" at bounding box center [333, 374] width 102 height 29
copy td "2,185.6"
click at [307, 401] on td "$311.2" at bounding box center [333, 403] width 102 height 29
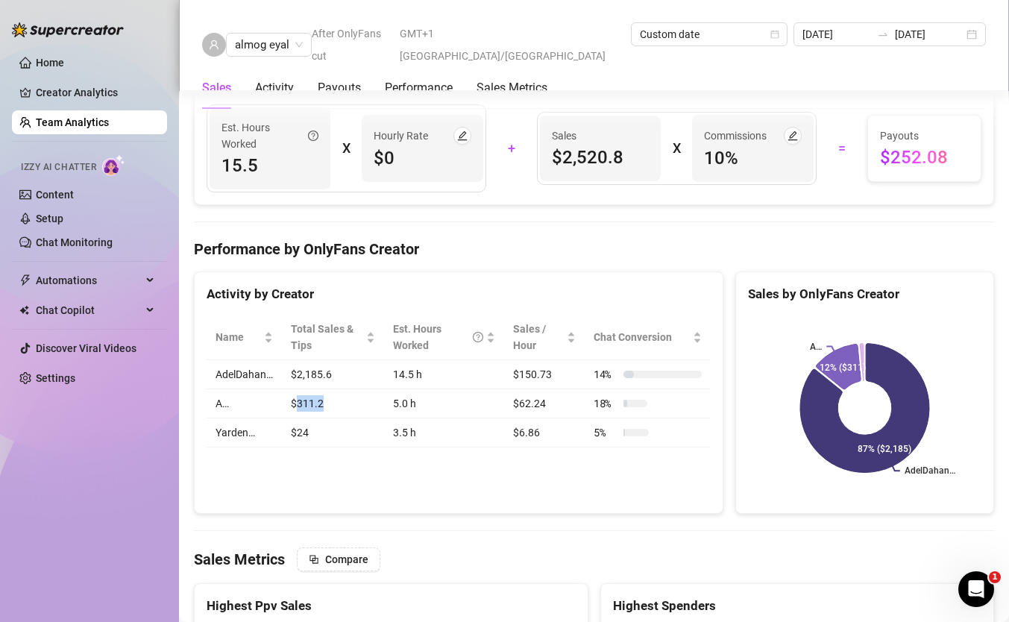
copy td "311.2"
click at [307, 432] on td "$24" at bounding box center [333, 432] width 102 height 29
copy td "$24"
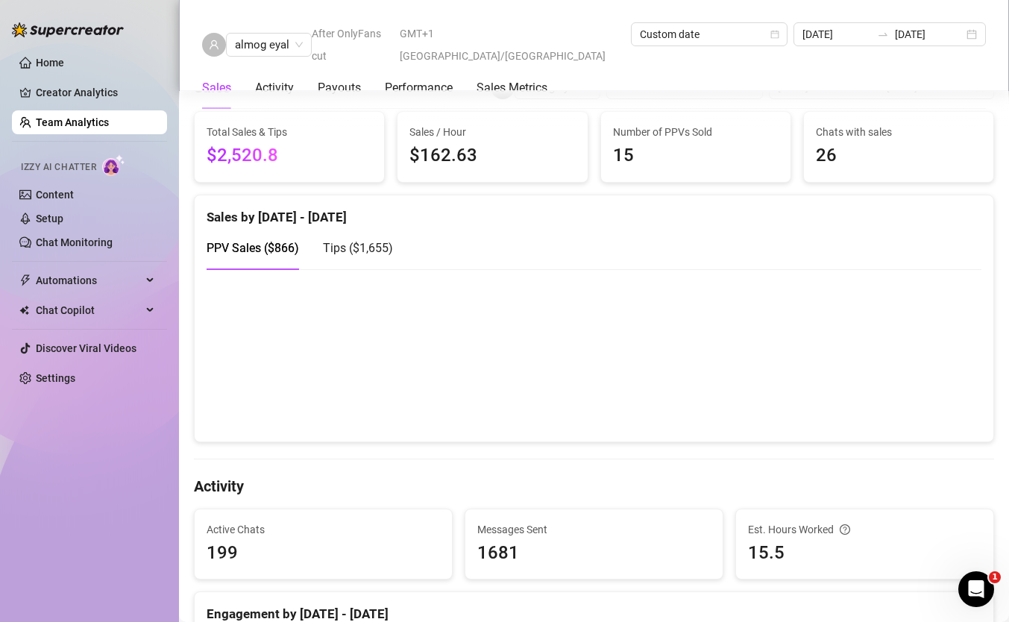
scroll to position [136, 0]
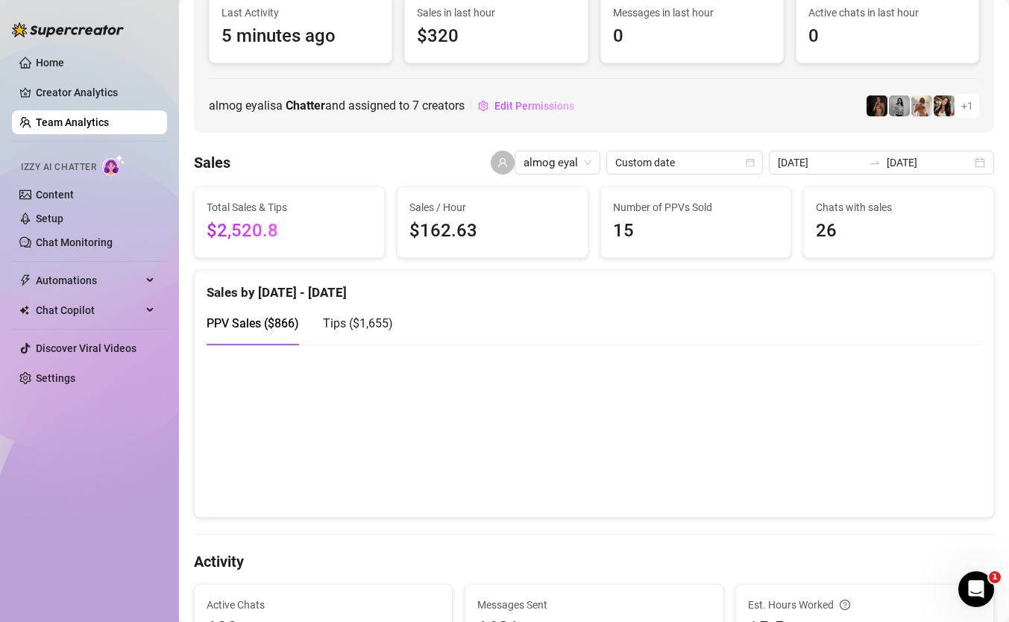
click at [359, 322] on span "Tips ( $1,655 )" at bounding box center [358, 323] width 70 height 14
